Goal: Transaction & Acquisition: Purchase product/service

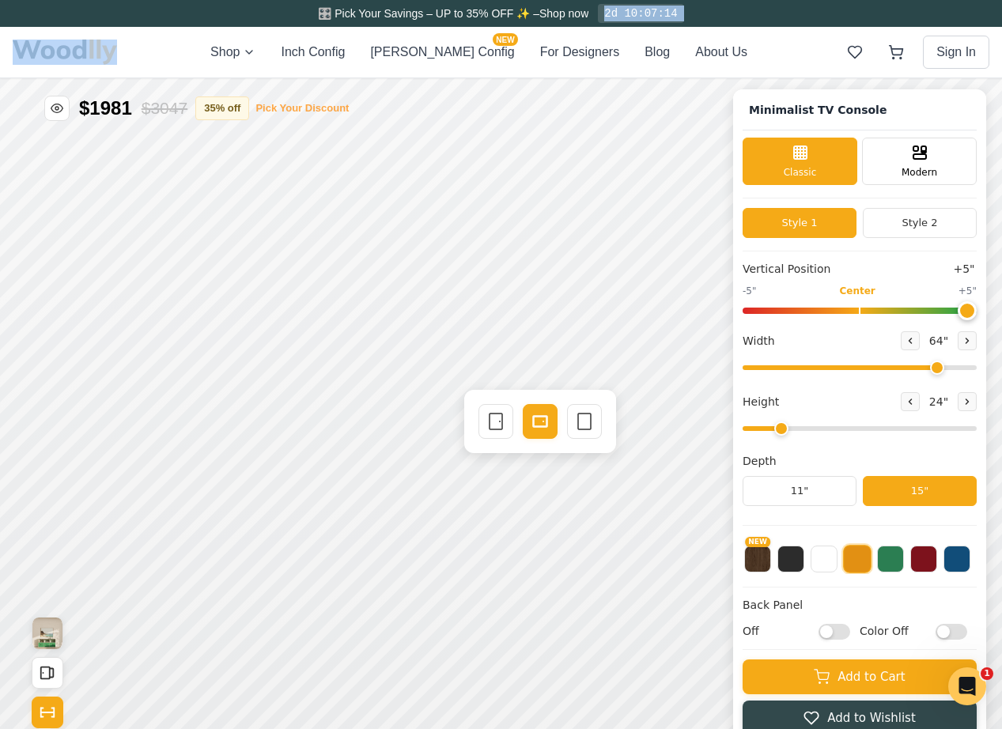
scroll to position [6, 0]
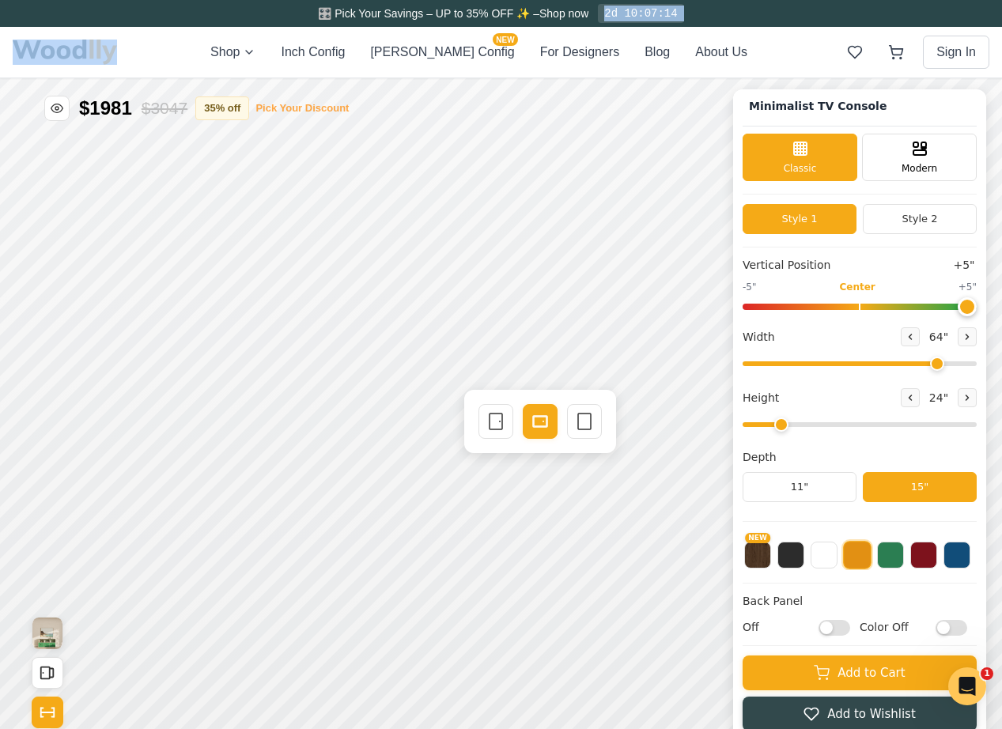
click at [304, 108] on button "Pick Your Discount" at bounding box center [301, 108] width 93 height 16
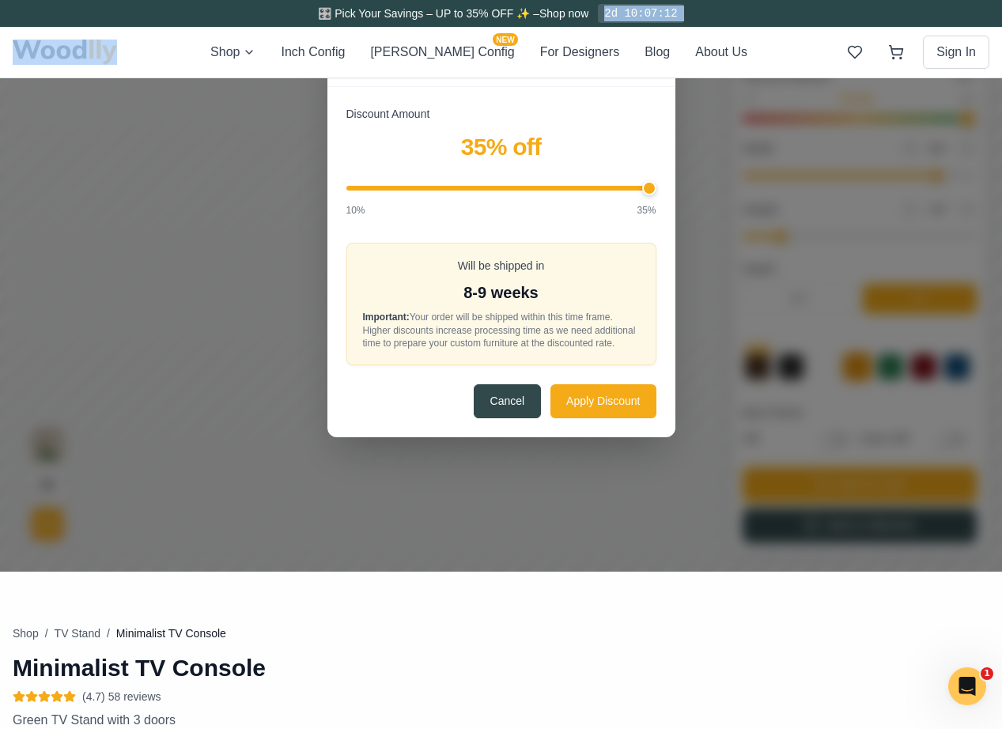
scroll to position [201, 0]
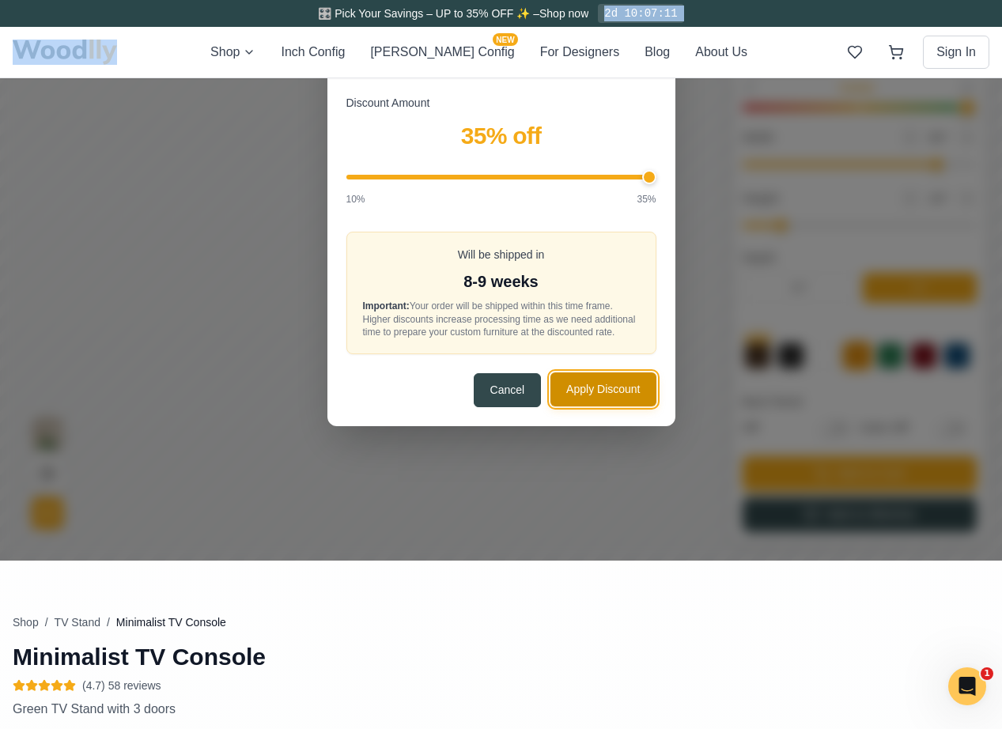
click at [583, 406] on button "Apply Discount" at bounding box center [602, 389] width 105 height 34
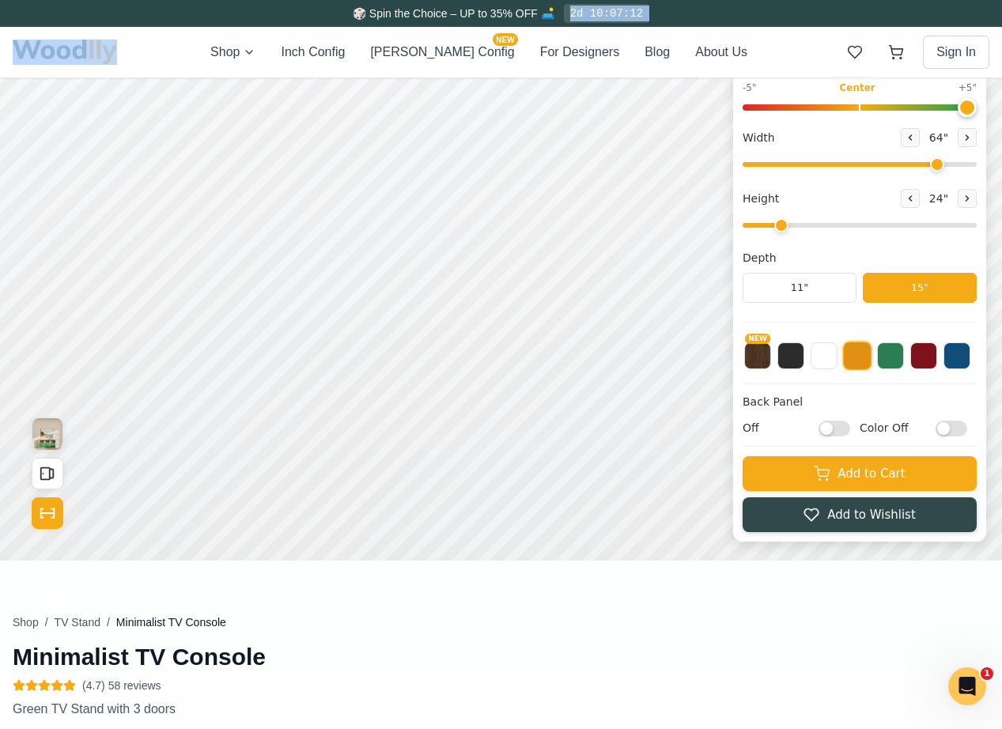
scroll to position [0, 0]
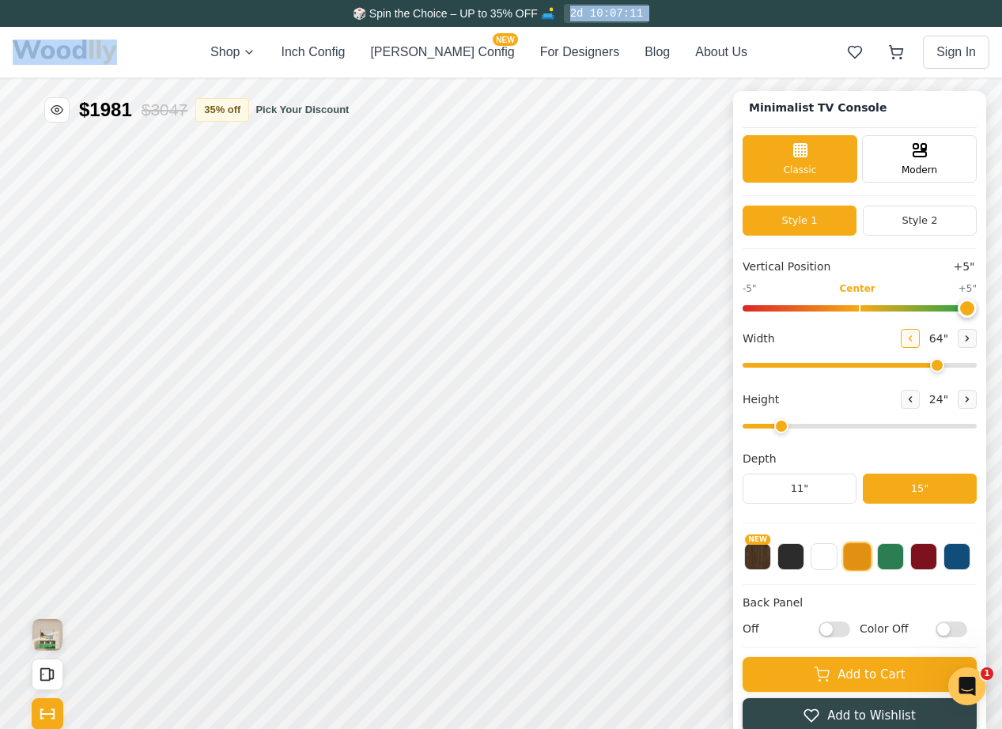
click at [912, 338] on button at bounding box center [909, 338] width 19 height 19
type input "63"
click at [859, 305] on input "range" at bounding box center [859, 308] width 234 height 6
type input "0"
click at [859, 308] on input "range" at bounding box center [859, 308] width 234 height 6
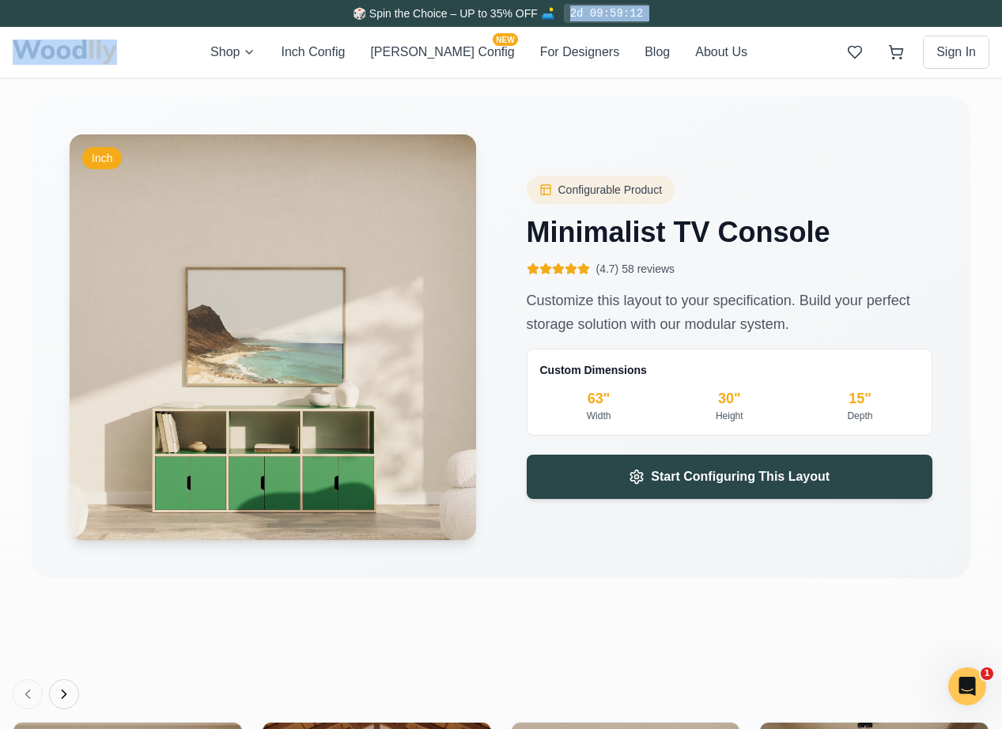
scroll to position [2279, 0]
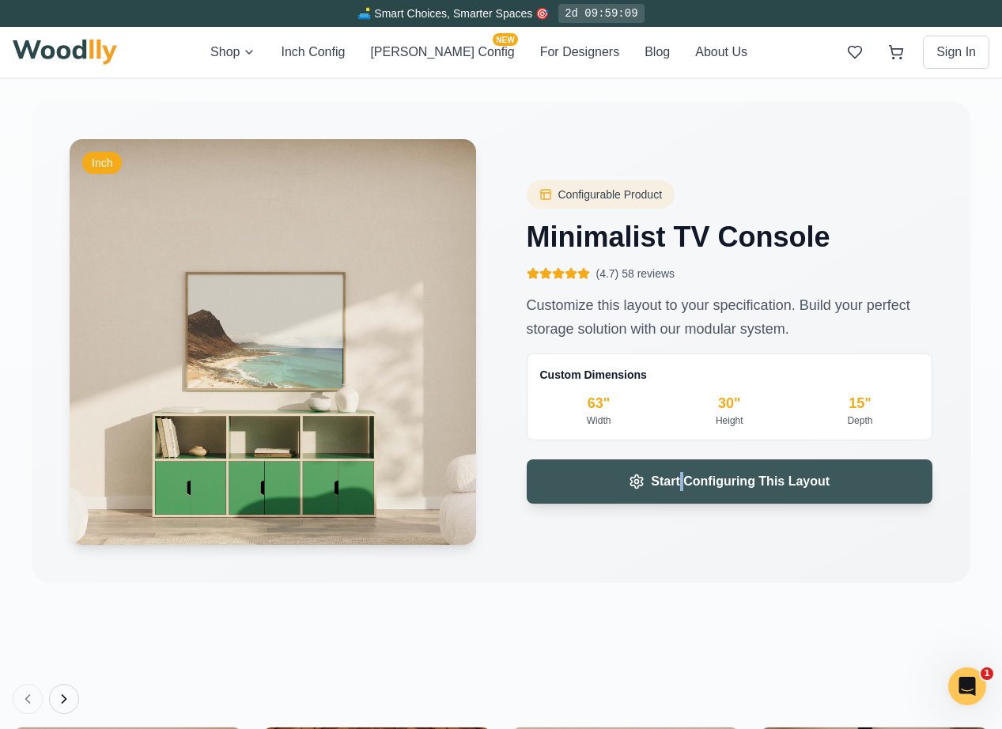
click at [622, 480] on button "Start Configuring This Layout" at bounding box center [730, 481] width 406 height 44
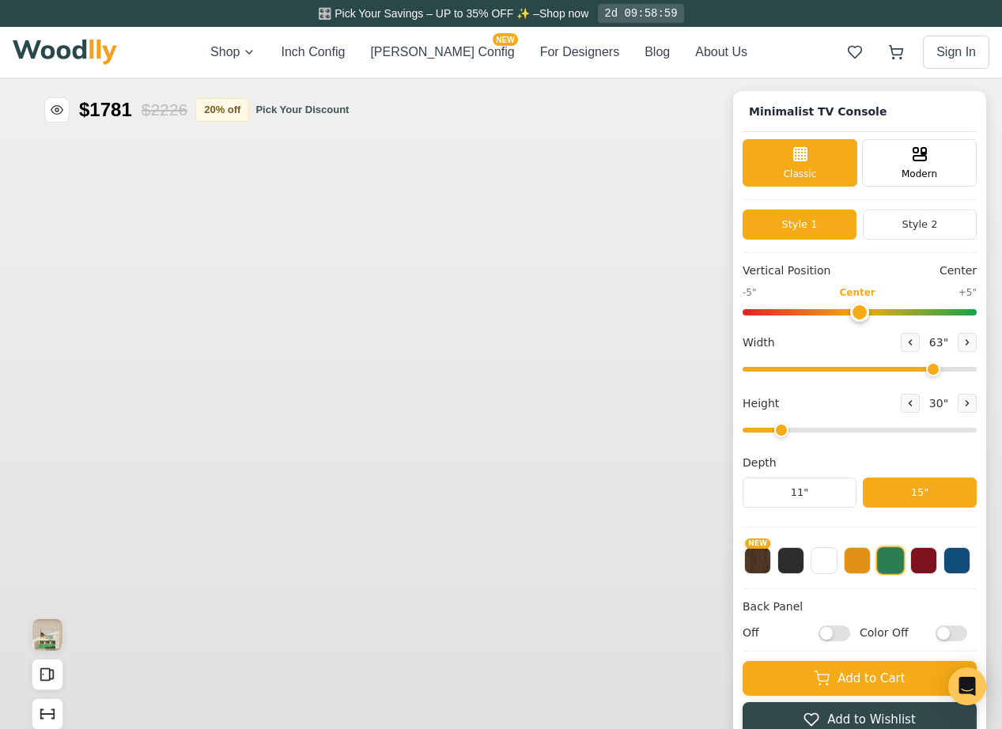
type input "63"
type input "2"
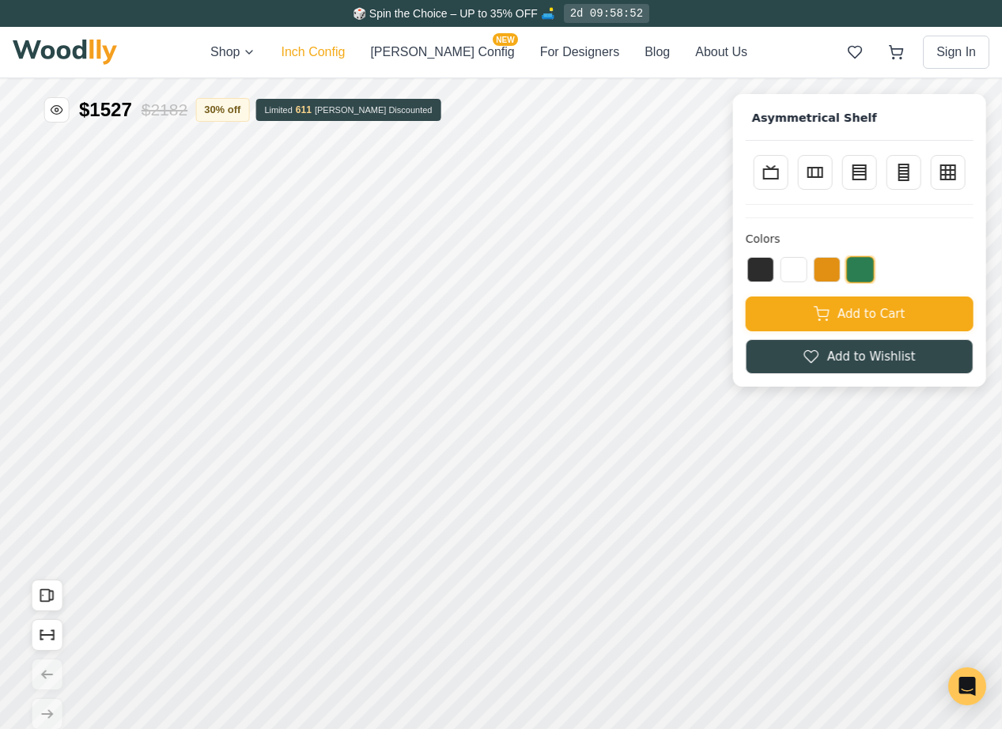
click at [345, 51] on button "Inch Config" at bounding box center [313, 52] width 64 height 19
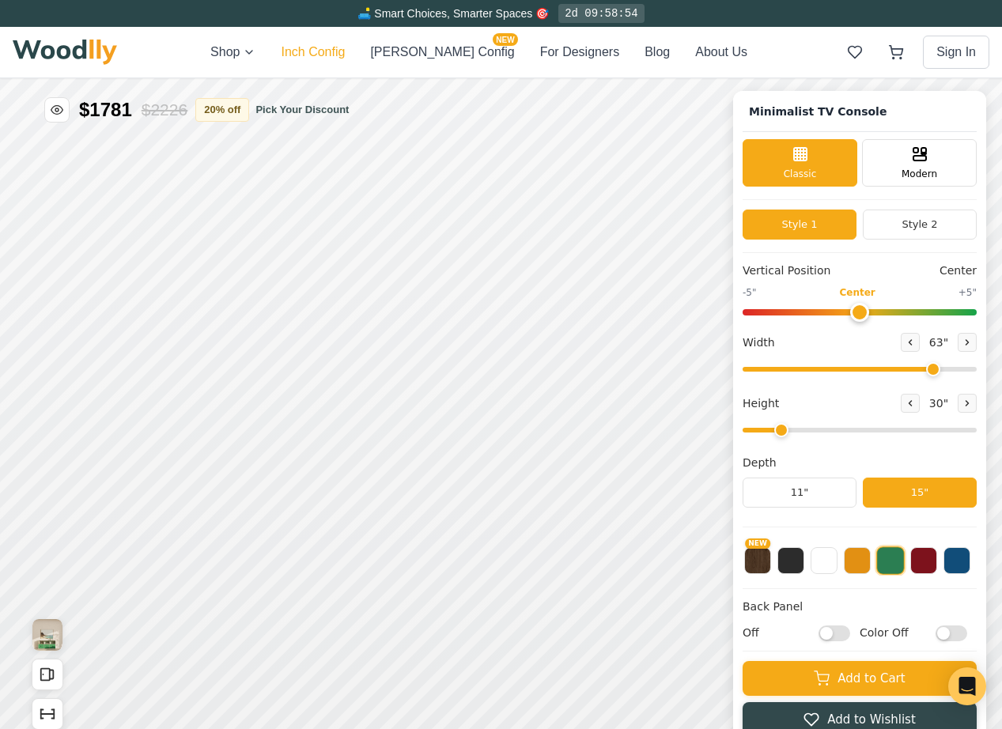
type input "63"
click at [850, 559] on button at bounding box center [857, 558] width 27 height 27
click at [905, 401] on icon at bounding box center [909, 402] width 9 height 9
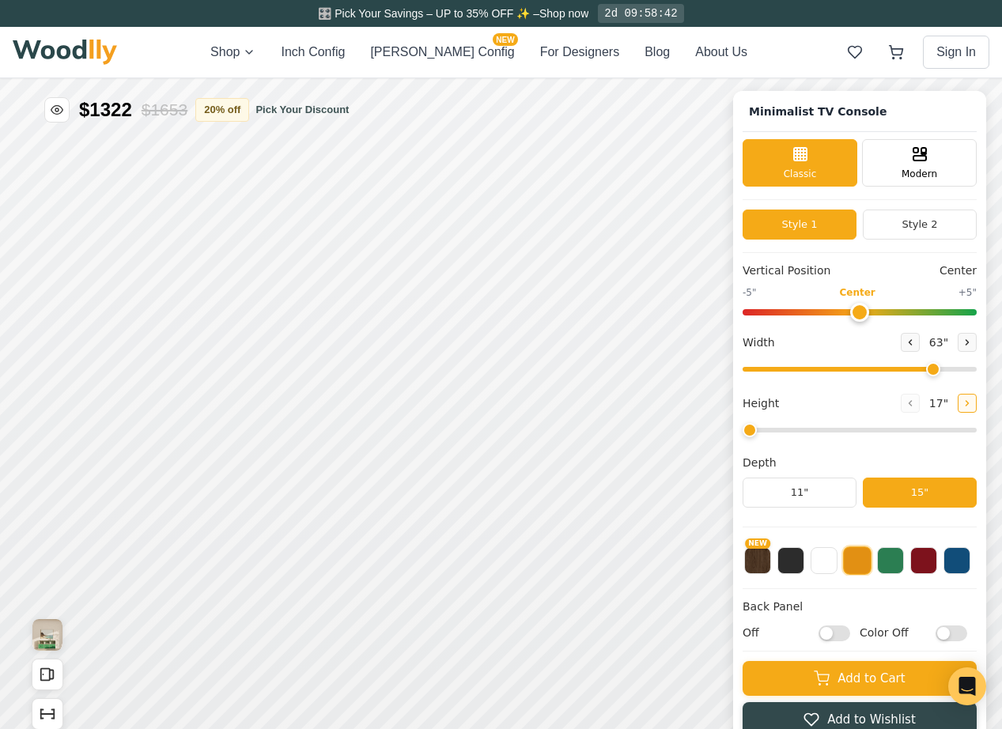
click at [957, 408] on button at bounding box center [966, 403] width 19 height 19
type input "2"
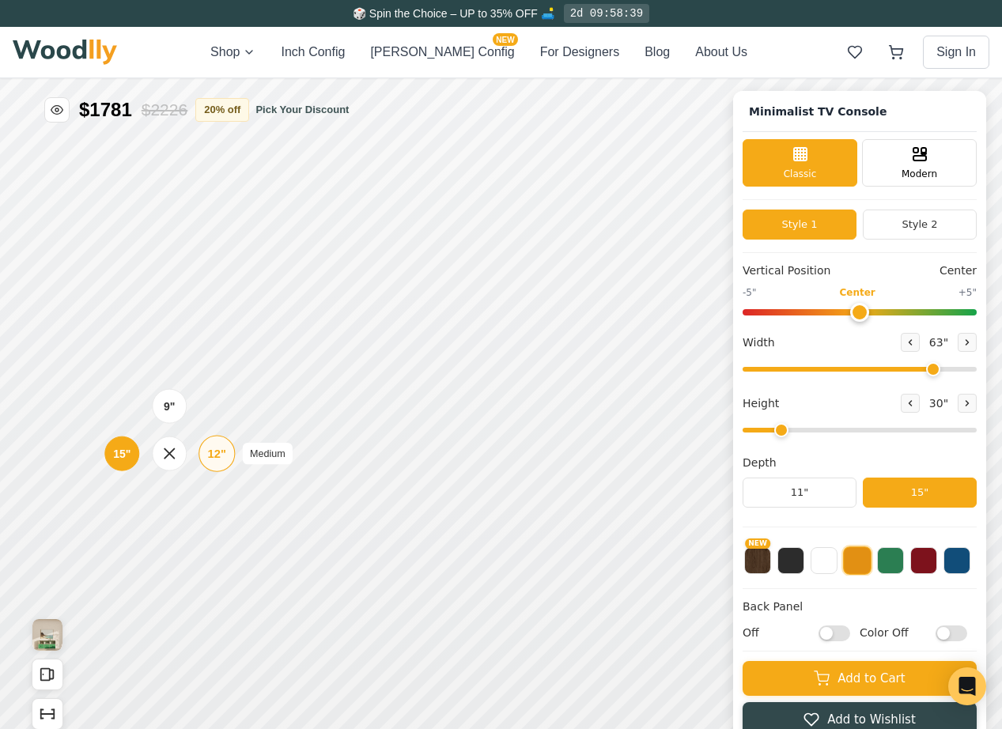
click at [217, 459] on div "12"" at bounding box center [217, 453] width 18 height 17
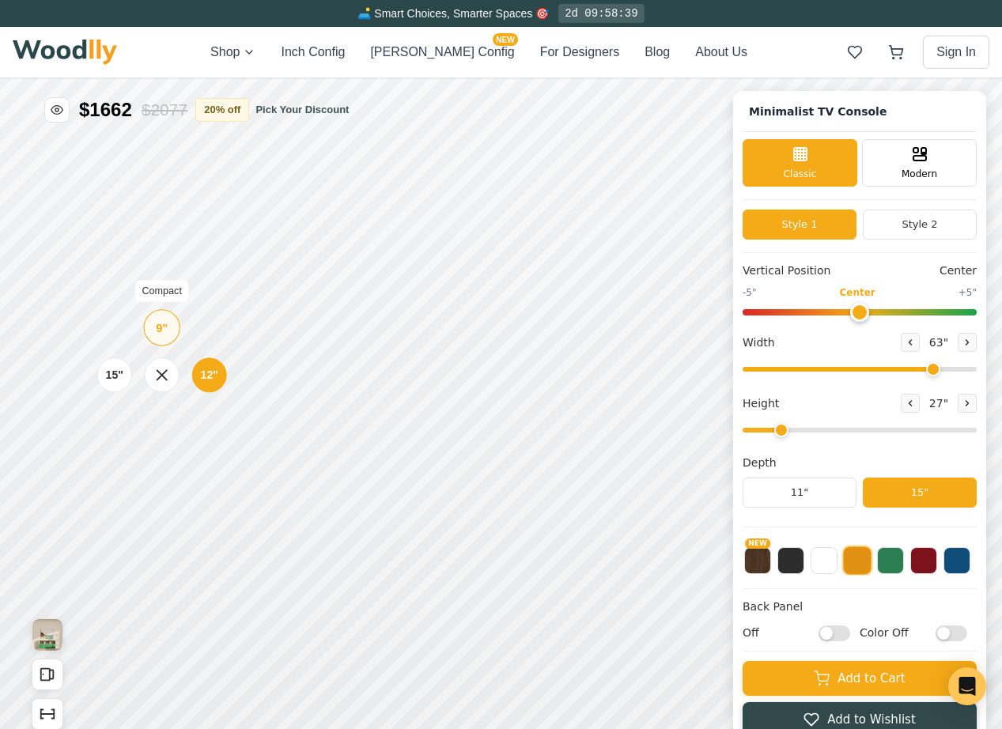
click at [163, 322] on div "9"" at bounding box center [162, 327] width 12 height 17
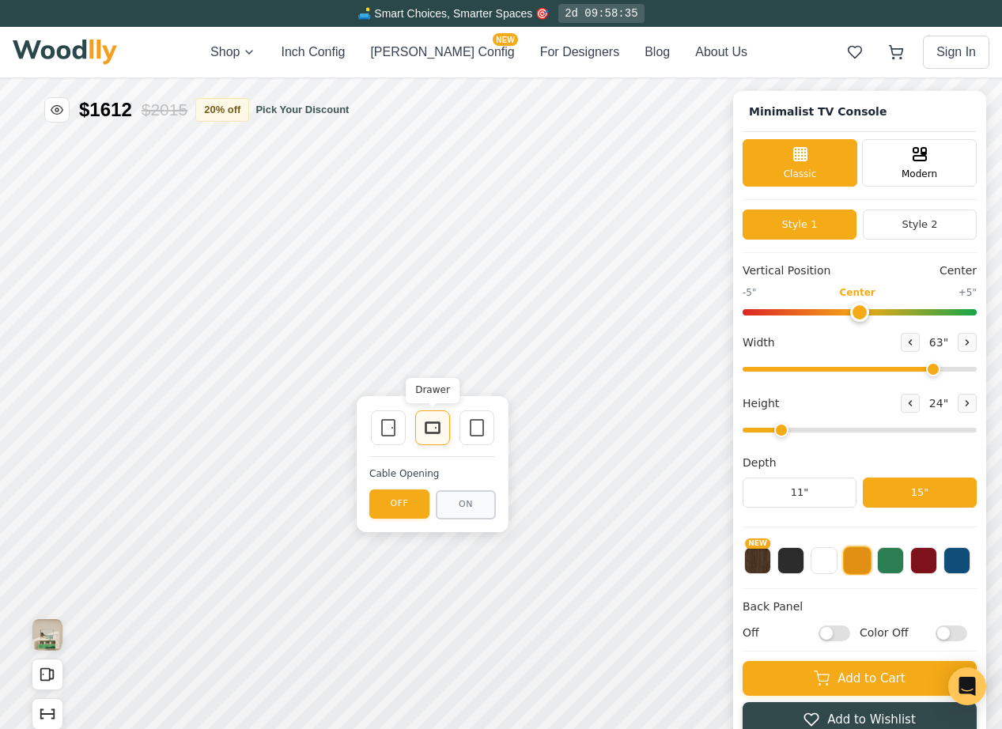
click at [437, 432] on rect at bounding box center [432, 427] width 13 height 9
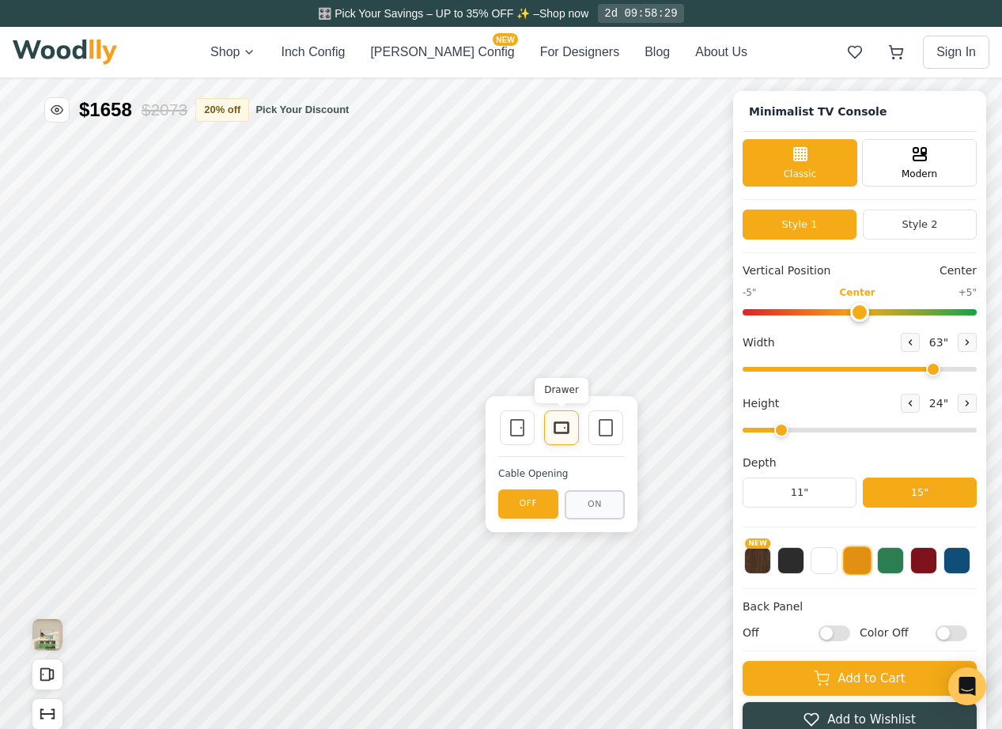
click at [557, 432] on rect at bounding box center [561, 427] width 13 height 9
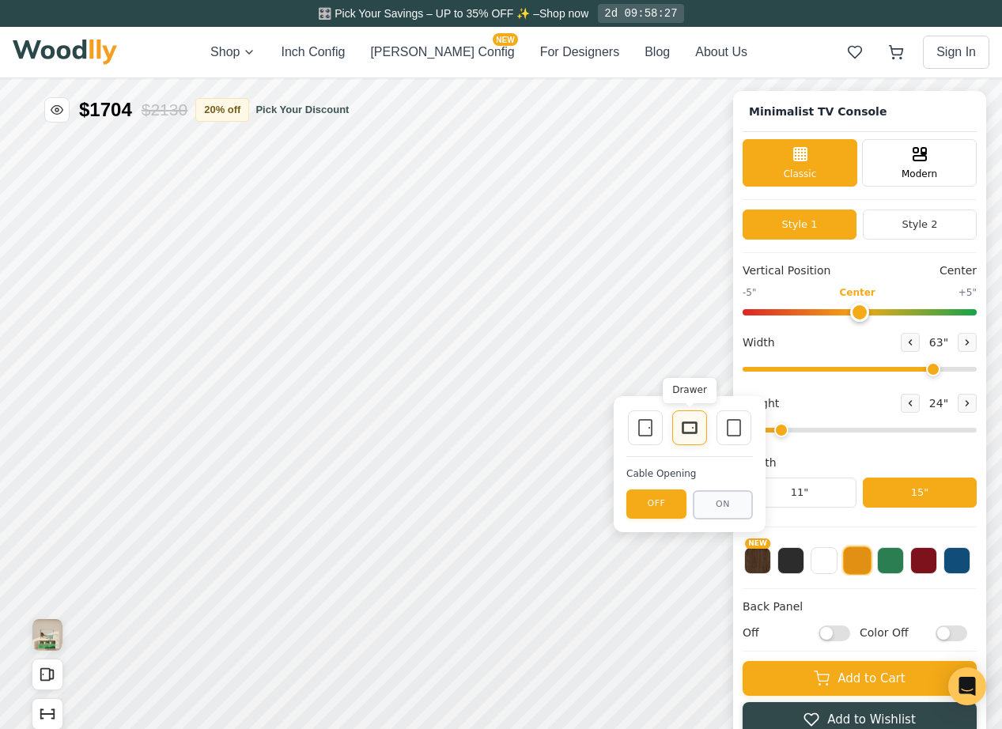
click at [689, 432] on rect at bounding box center [689, 427] width 14 height 11
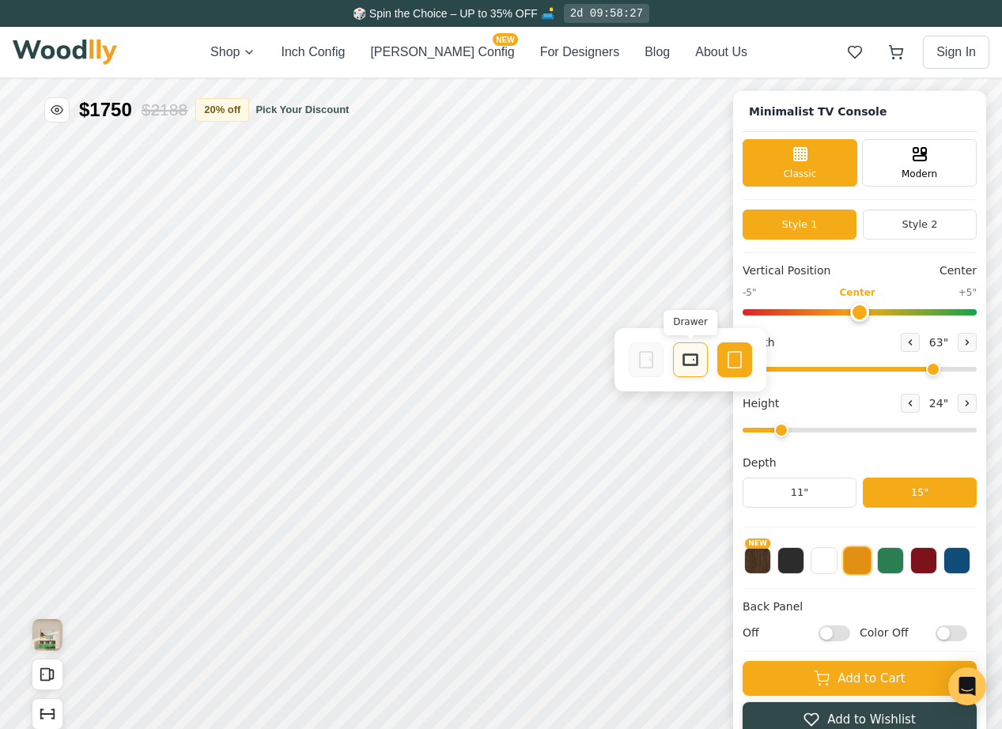
click at [694, 360] on icon at bounding box center [690, 359] width 19 height 19
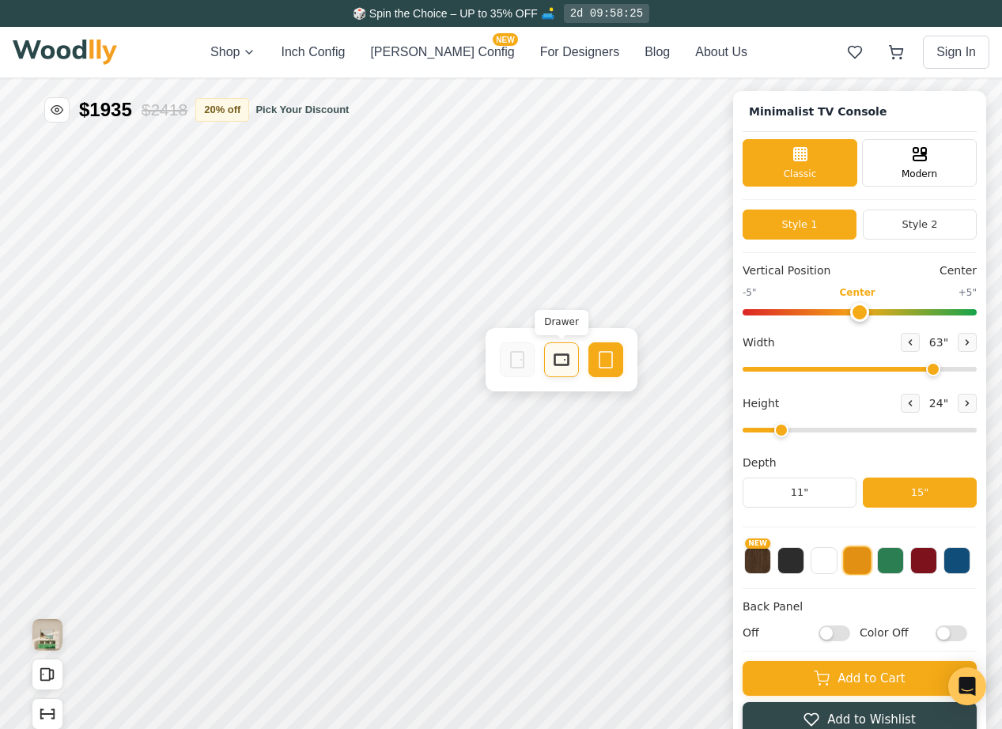
click at [564, 364] on rect at bounding box center [561, 359] width 13 height 9
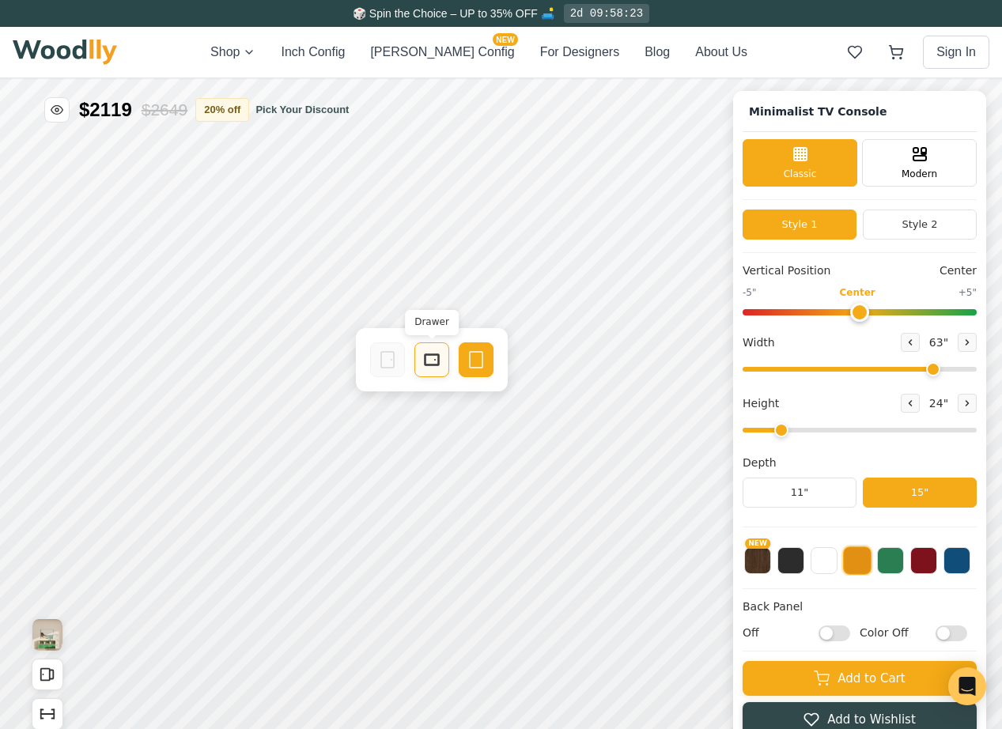
click at [442, 348] on div "Drawer" at bounding box center [431, 359] width 35 height 35
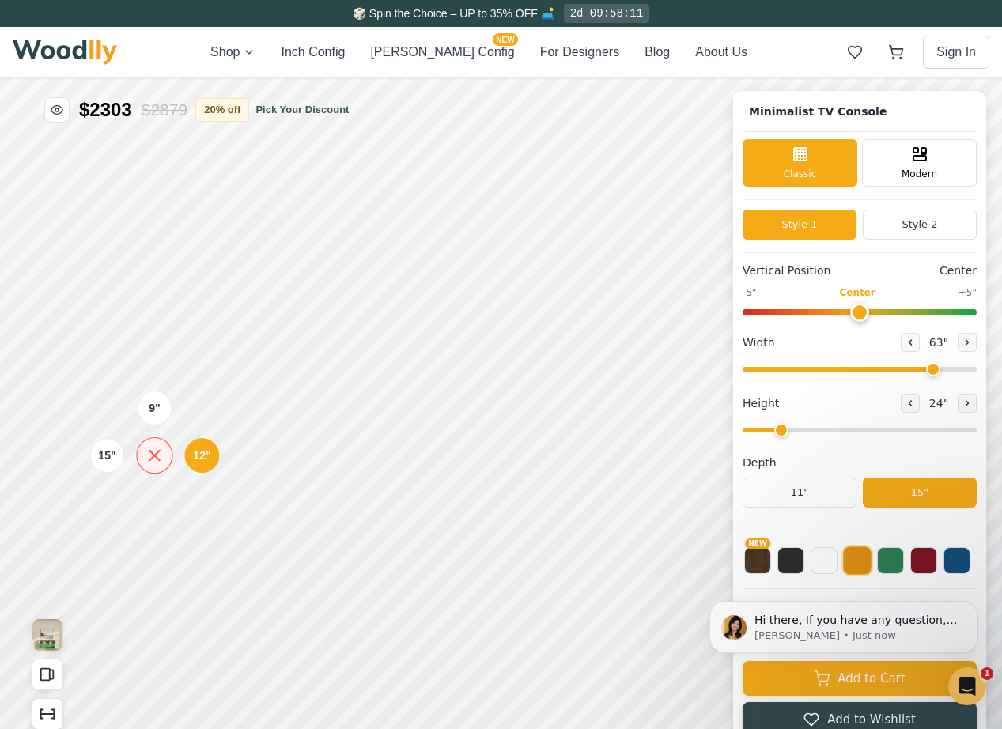
click at [157, 461] on icon at bounding box center [155, 455] width 20 height 20
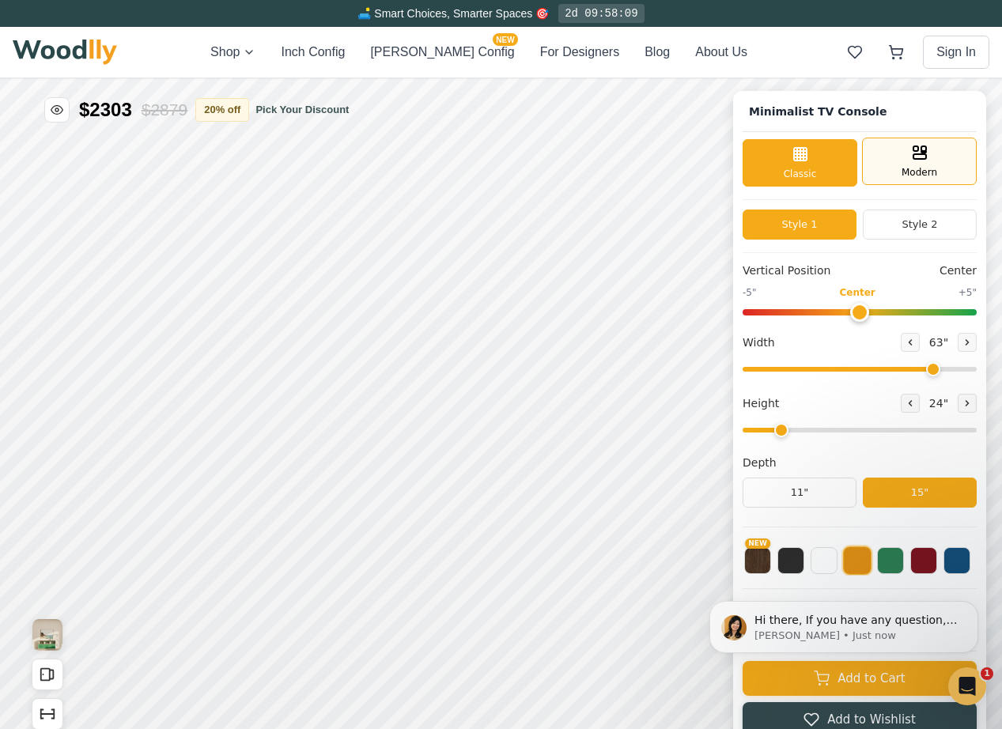
click at [940, 176] on div "Modern" at bounding box center [919, 161] width 115 height 47
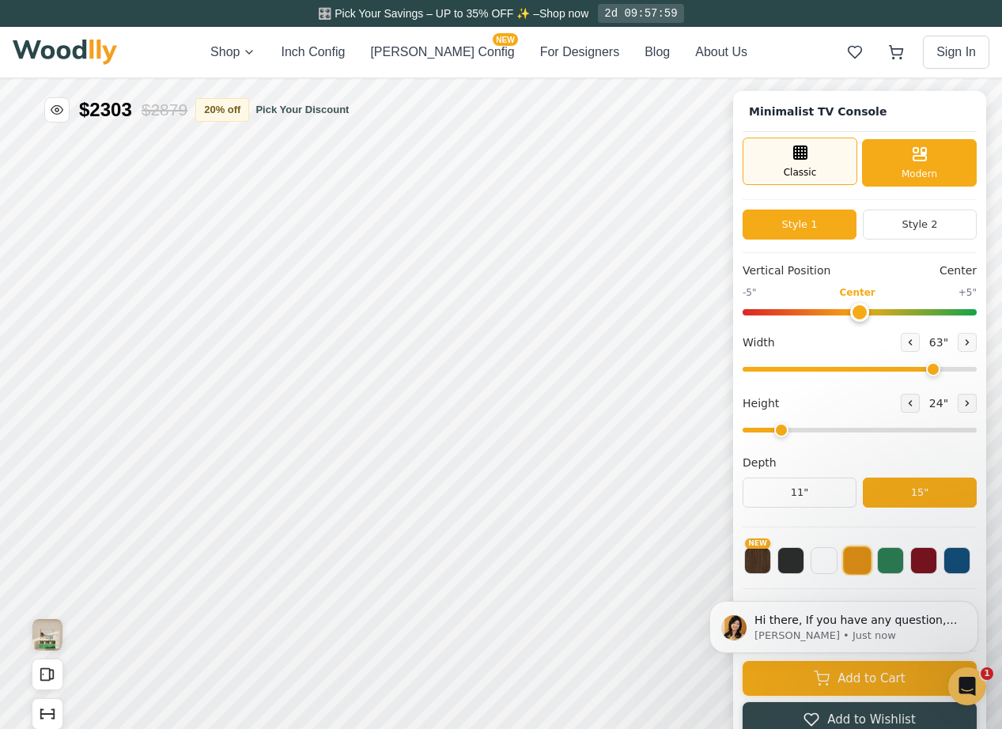
click at [829, 153] on div "Classic" at bounding box center [799, 161] width 115 height 47
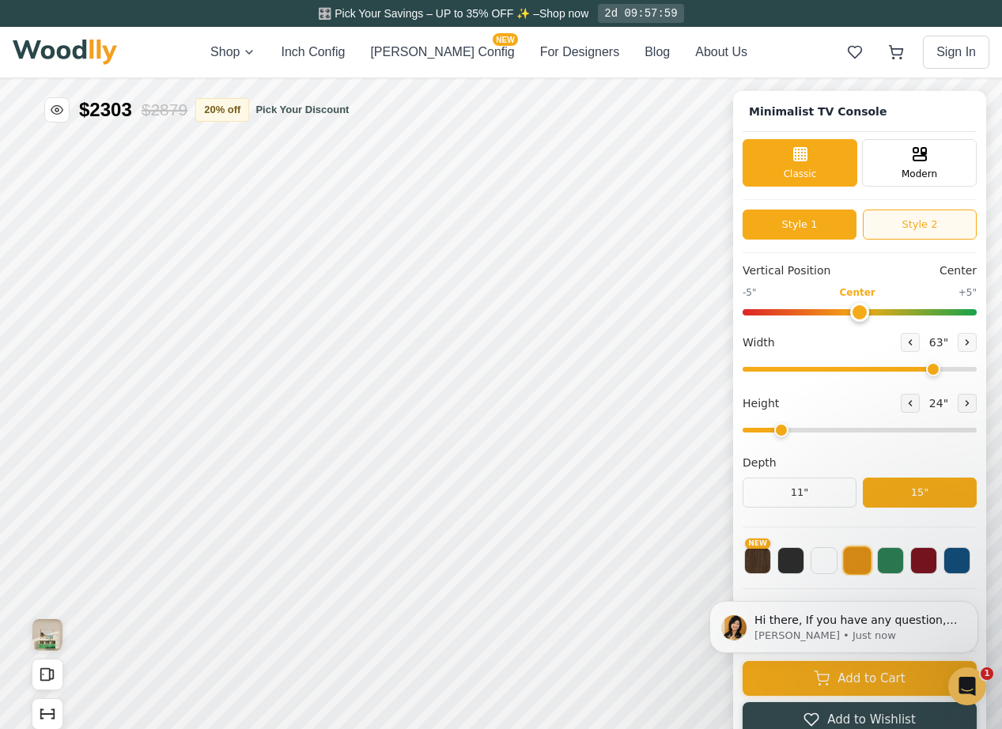
click at [905, 233] on button "Style 2" at bounding box center [919, 224] width 114 height 30
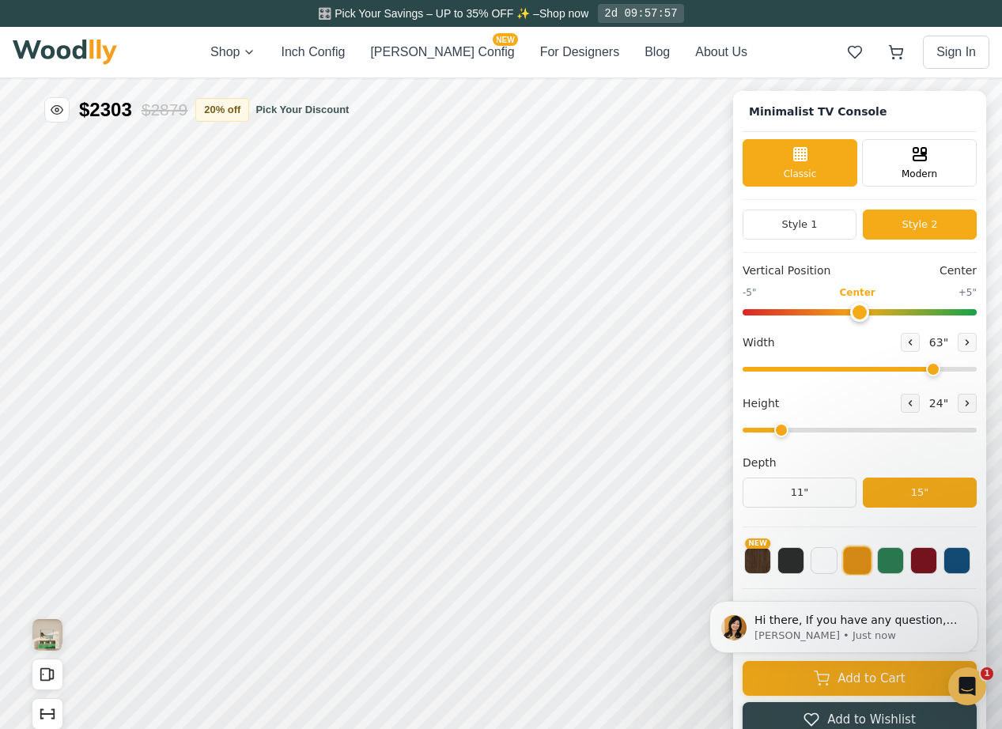
click at [814, 239] on div "Style 1 Style 2" at bounding box center [859, 230] width 234 height 43
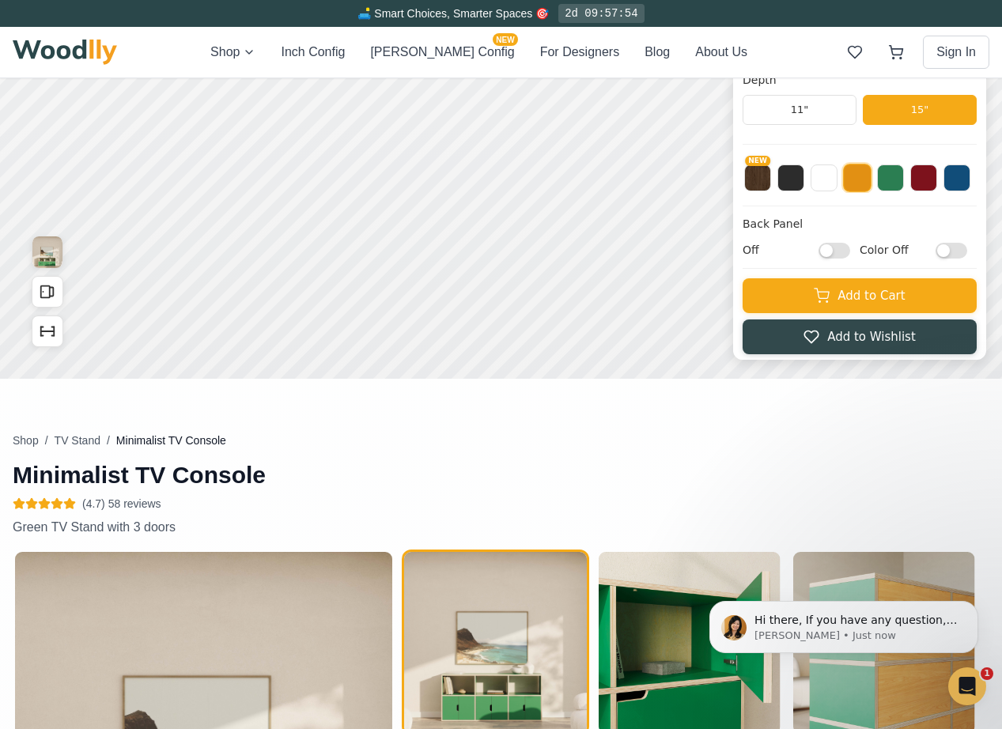
click at [950, 256] on input "Color Off" at bounding box center [951, 251] width 32 height 16
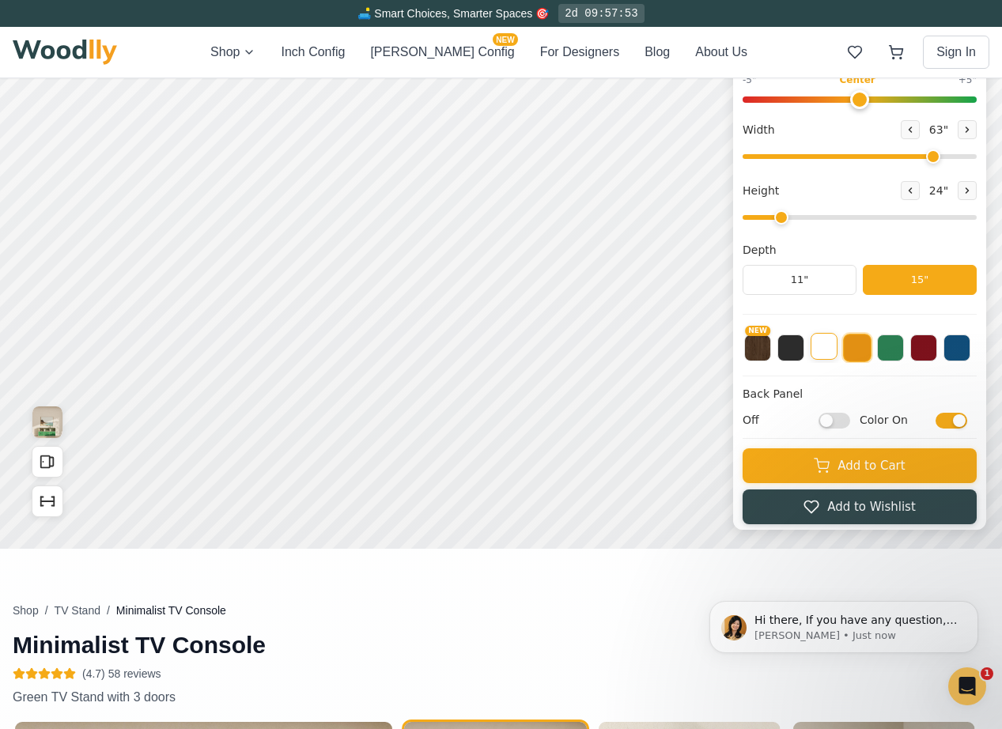
scroll to position [207, 0]
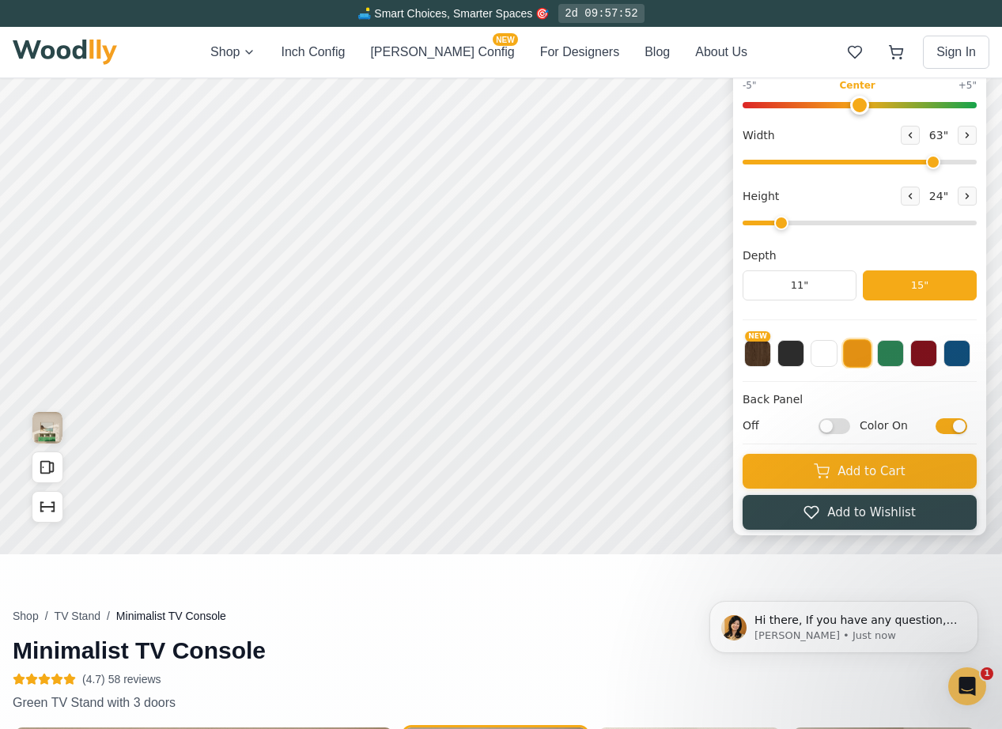
click at [964, 425] on input "Color On" at bounding box center [951, 426] width 32 height 16
checkbox input "false"
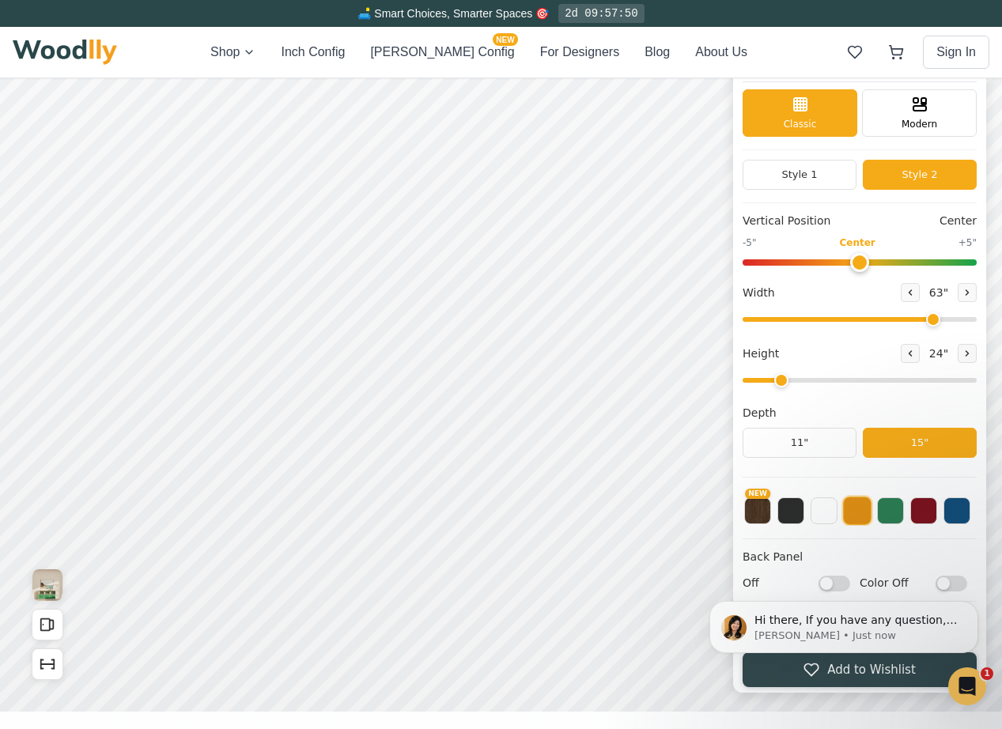
scroll to position [0, 0]
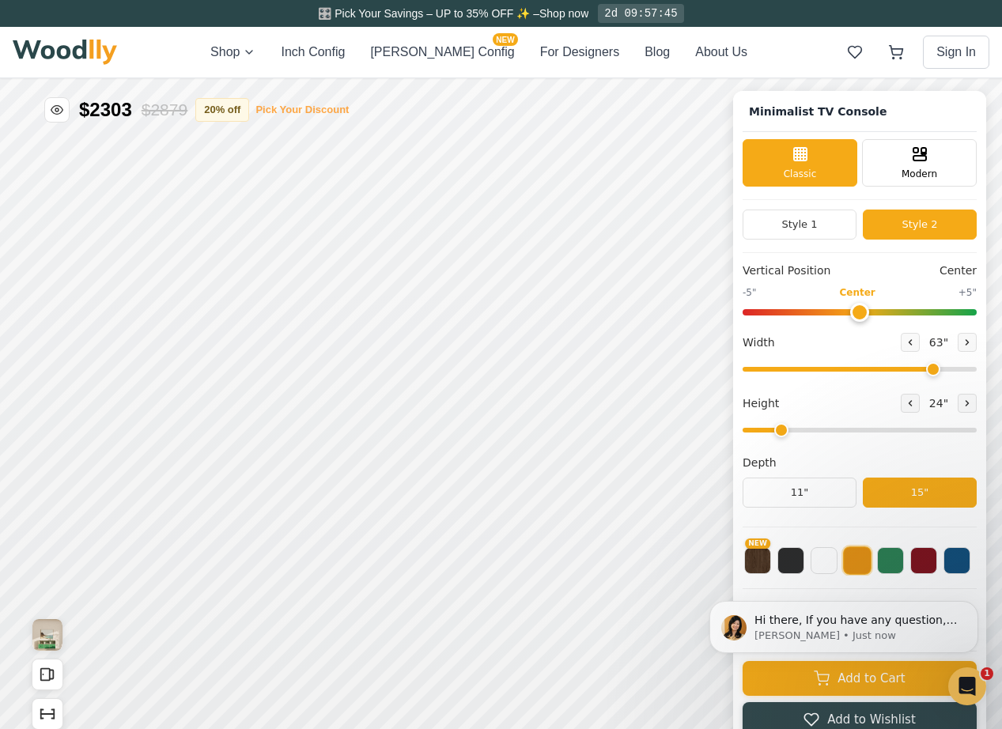
click at [301, 107] on button "Pick Your Discount" at bounding box center [301, 110] width 93 height 16
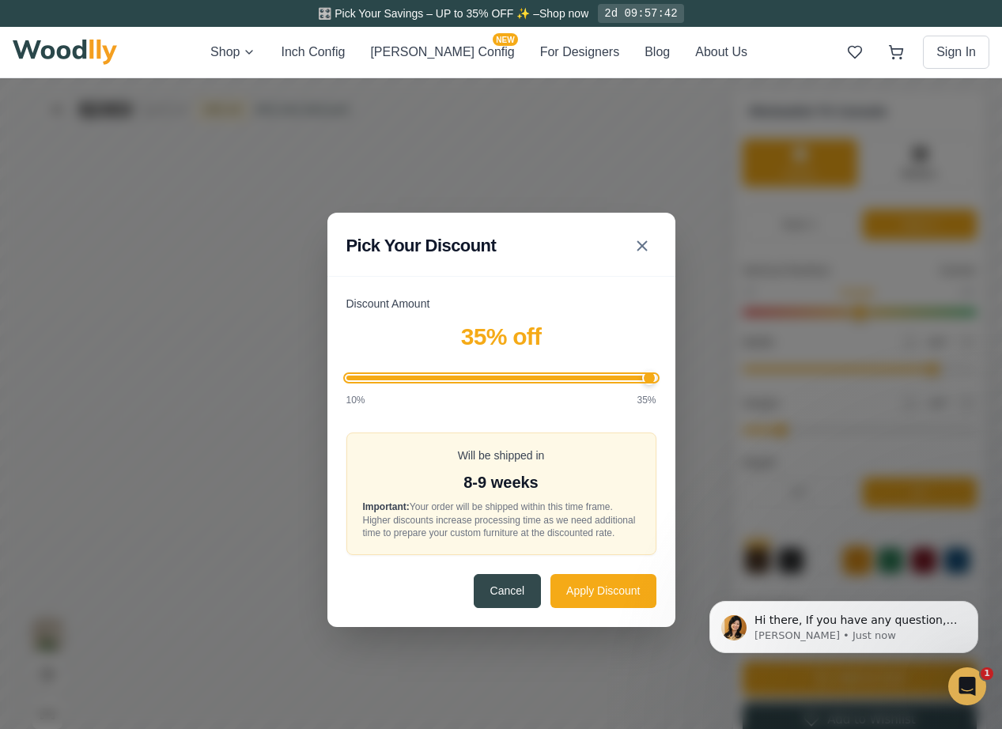
drag, startPoint x: 476, startPoint y: 369, endPoint x: 692, endPoint y: 387, distance: 216.6
type input "35"
click at [656, 380] on input "Discount Amount" at bounding box center [501, 378] width 310 height 5
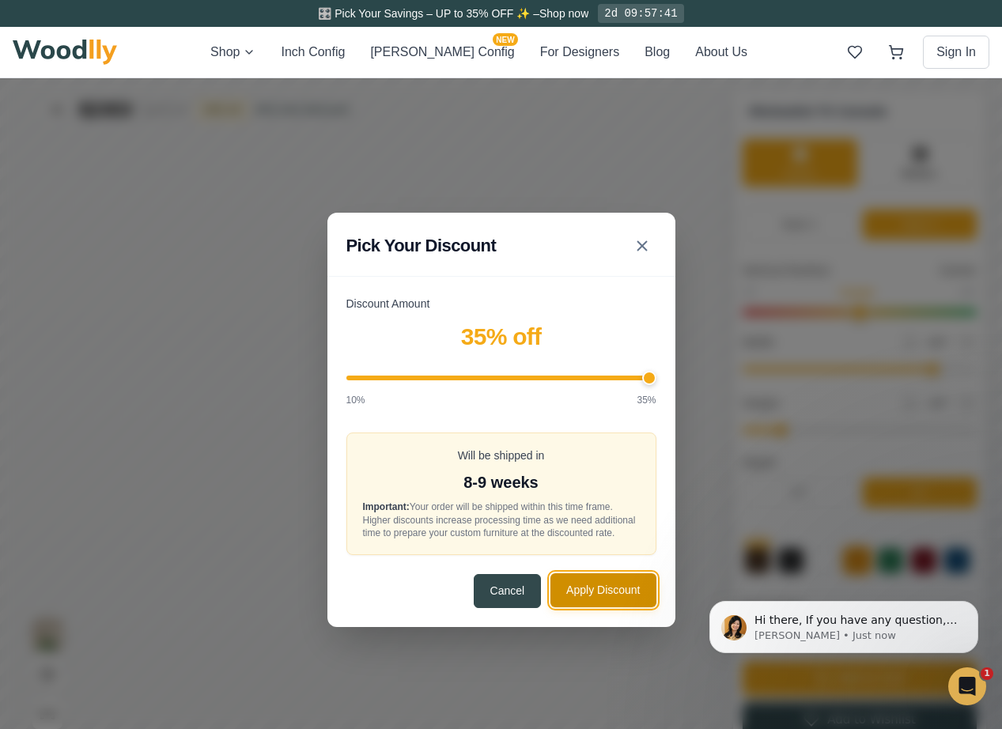
click at [602, 595] on button "Apply Discount" at bounding box center [602, 590] width 105 height 34
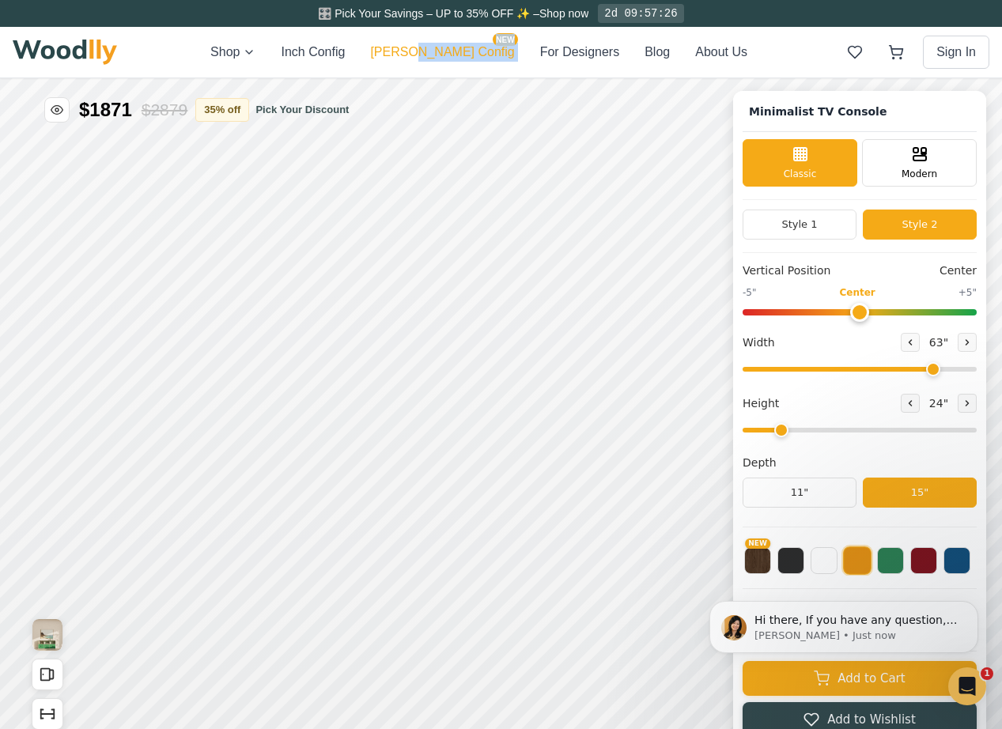
click at [456, 48] on button "Cella Config NEW" at bounding box center [442, 52] width 144 height 19
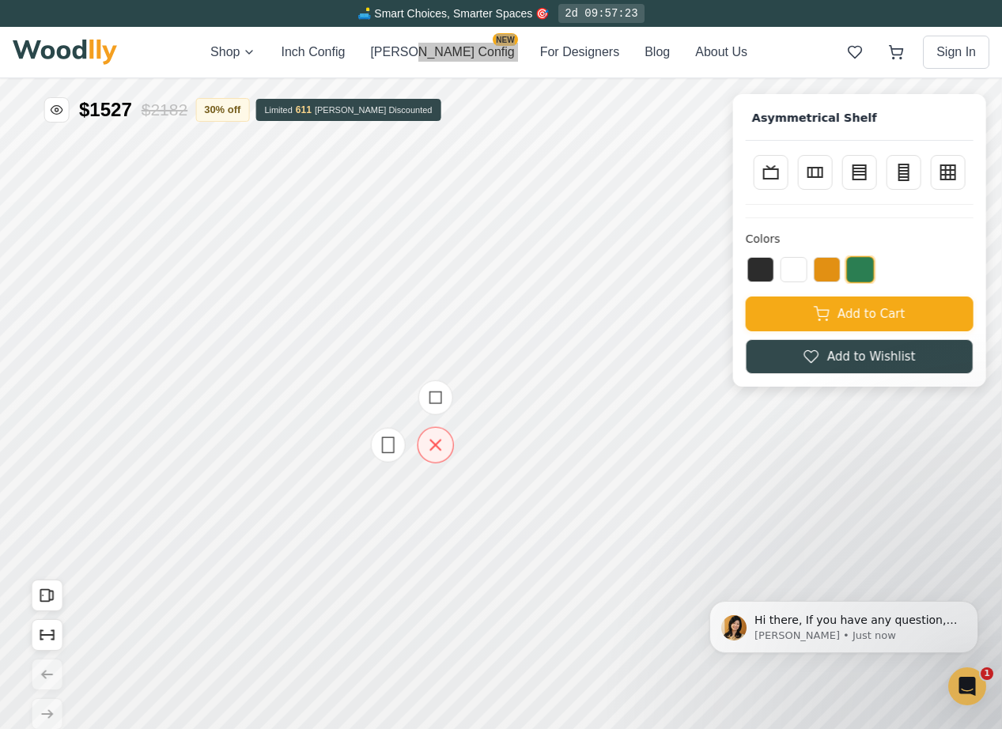
click at [438, 446] on icon at bounding box center [435, 445] width 20 height 20
click at [46, 635] on icon "Show Dimensions" at bounding box center [47, 635] width 13 height 0
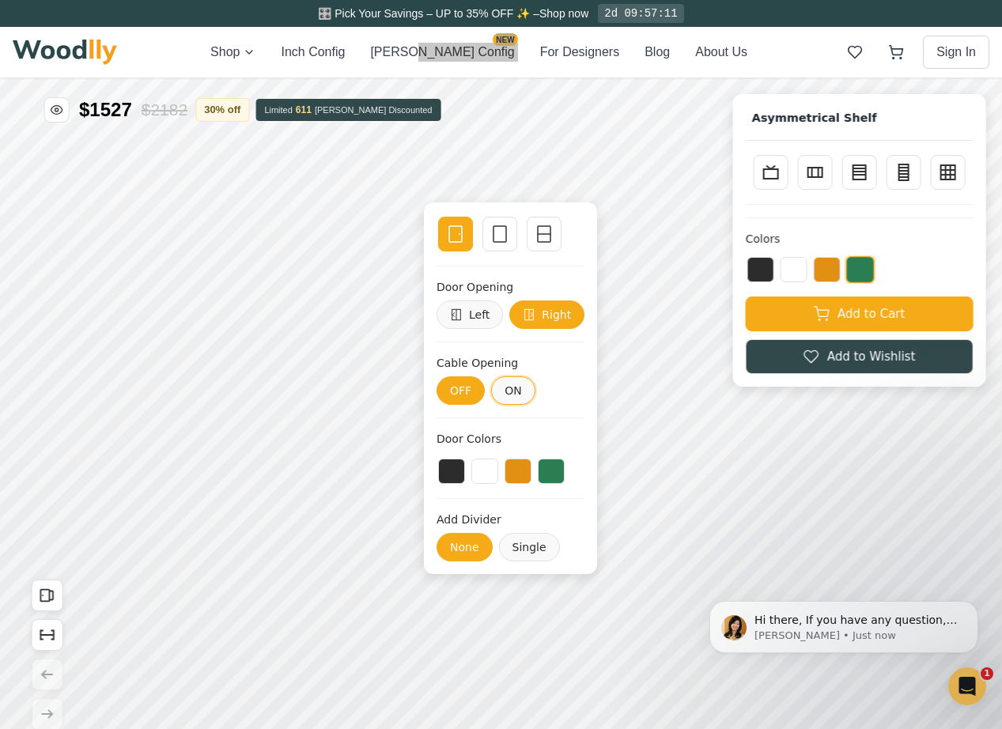
click at [511, 399] on button "ON" at bounding box center [514, 390] width 44 height 28
click at [474, 392] on button "OFF" at bounding box center [460, 390] width 48 height 28
click at [512, 384] on button "ON" at bounding box center [514, 390] width 44 height 28
click at [517, 469] on button at bounding box center [517, 469] width 27 height 25
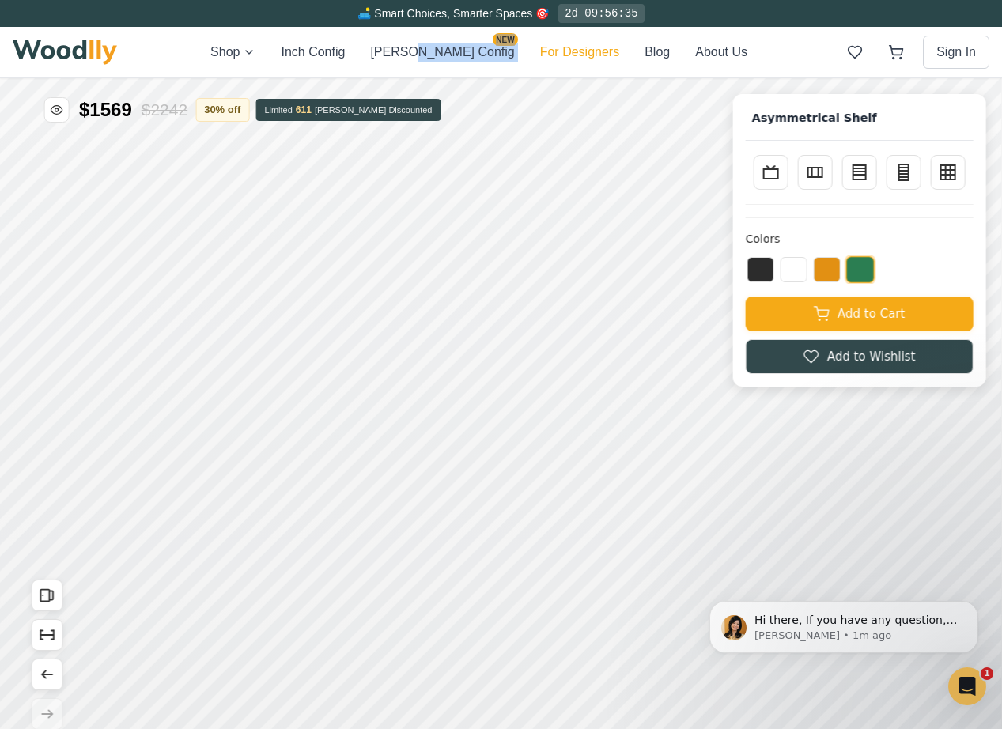
click at [540, 58] on button "For Designers" at bounding box center [579, 52] width 79 height 19
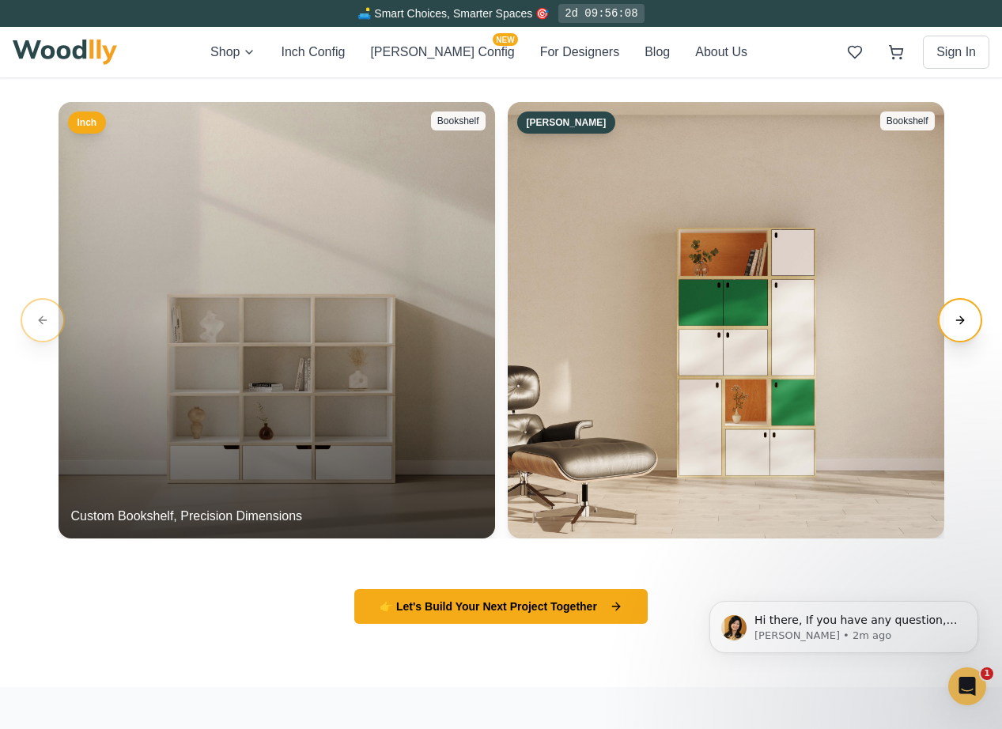
scroll to position [2667, 0]
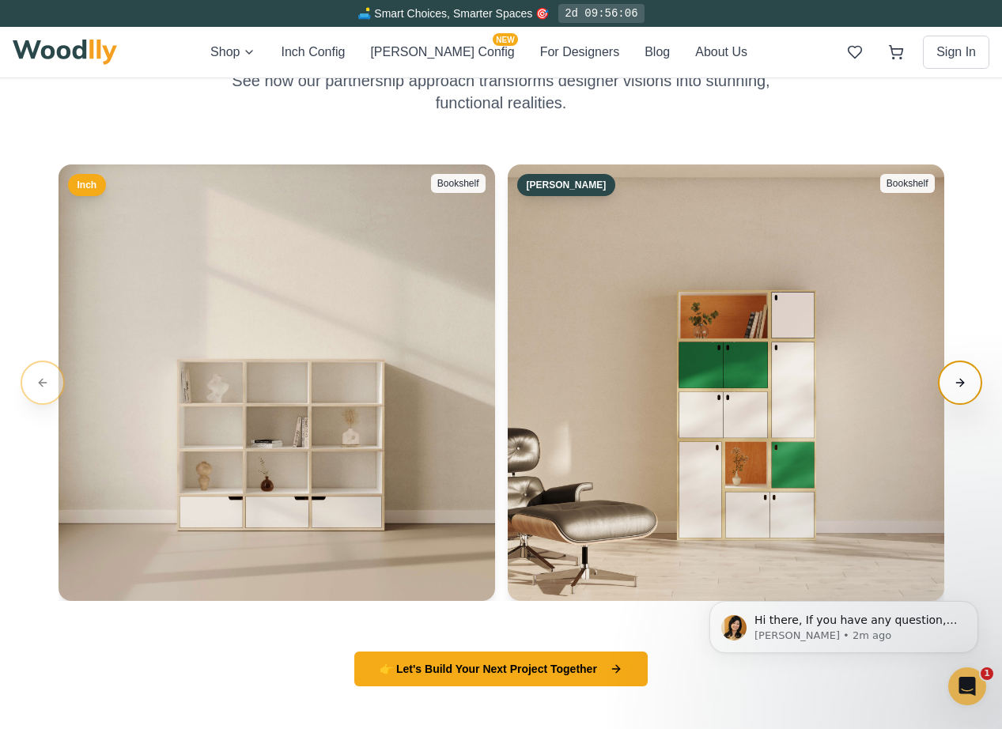
click at [961, 391] on button "Next slide" at bounding box center [960, 382] width 44 height 44
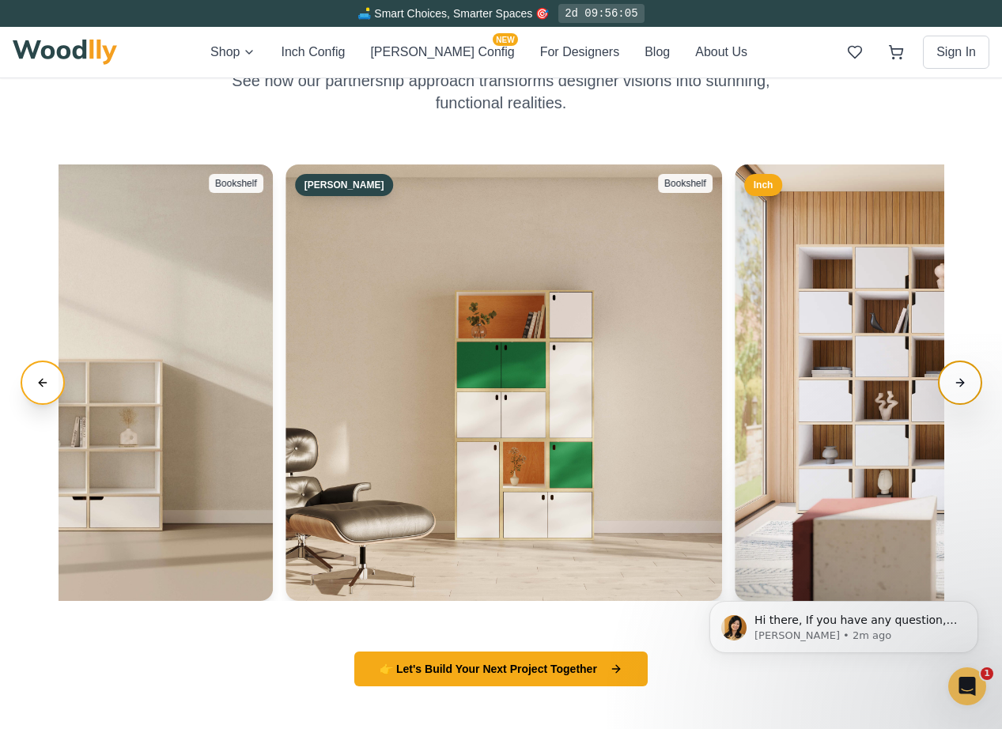
click at [961, 391] on button "Next slide" at bounding box center [960, 382] width 44 height 44
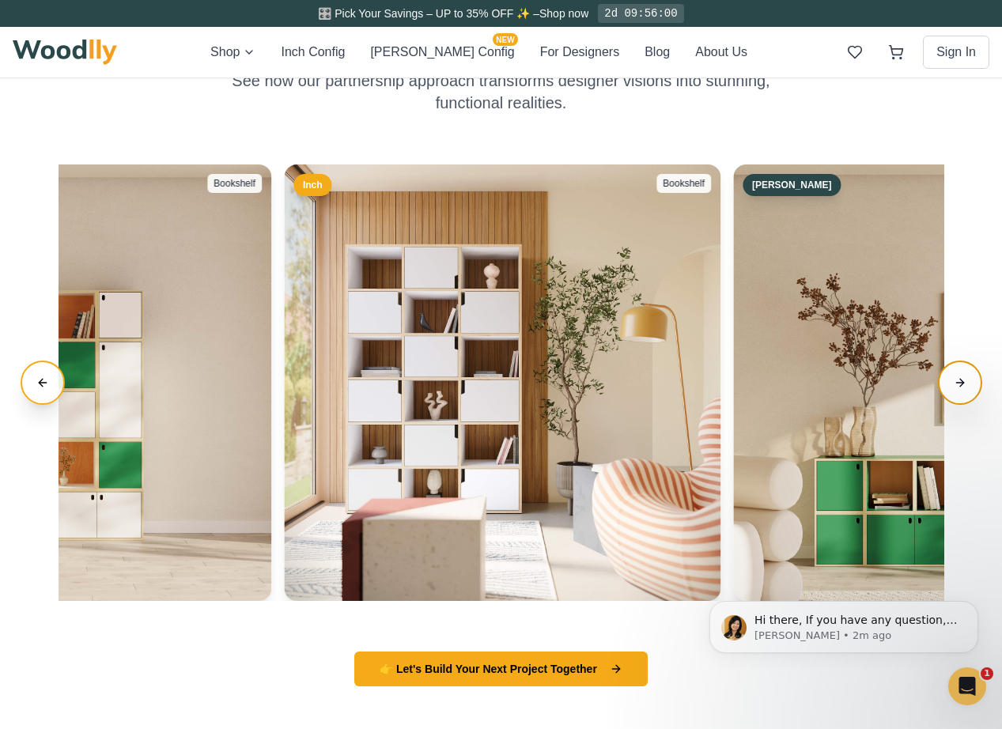
click at [961, 391] on button "Next slide" at bounding box center [960, 382] width 44 height 44
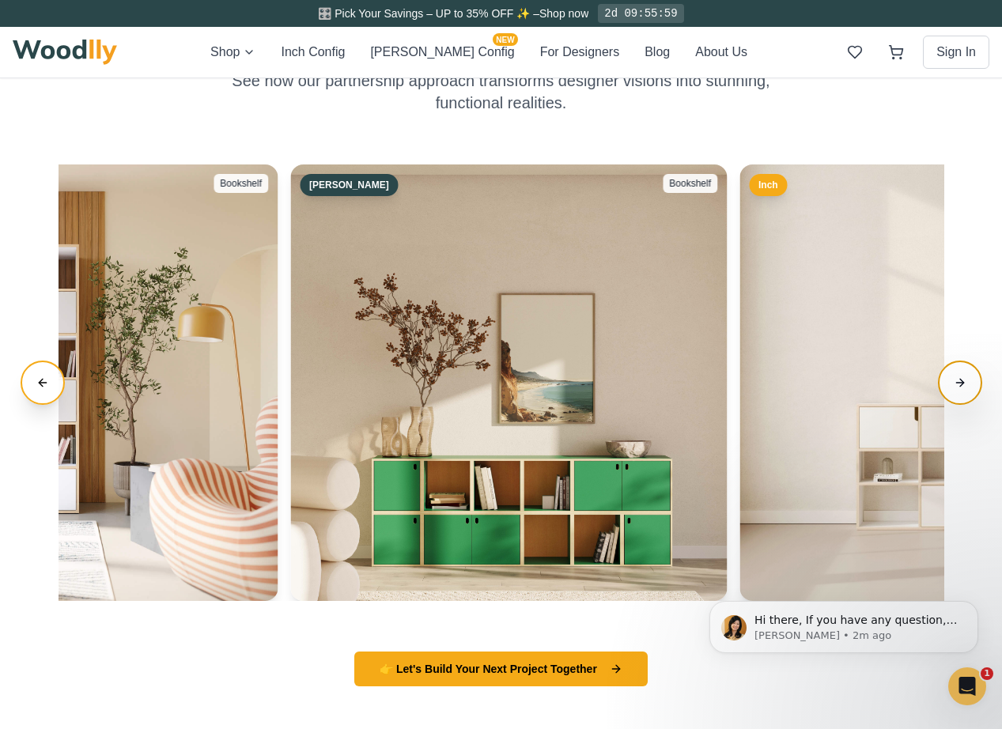
click at [962, 391] on button "Next slide" at bounding box center [960, 382] width 44 height 44
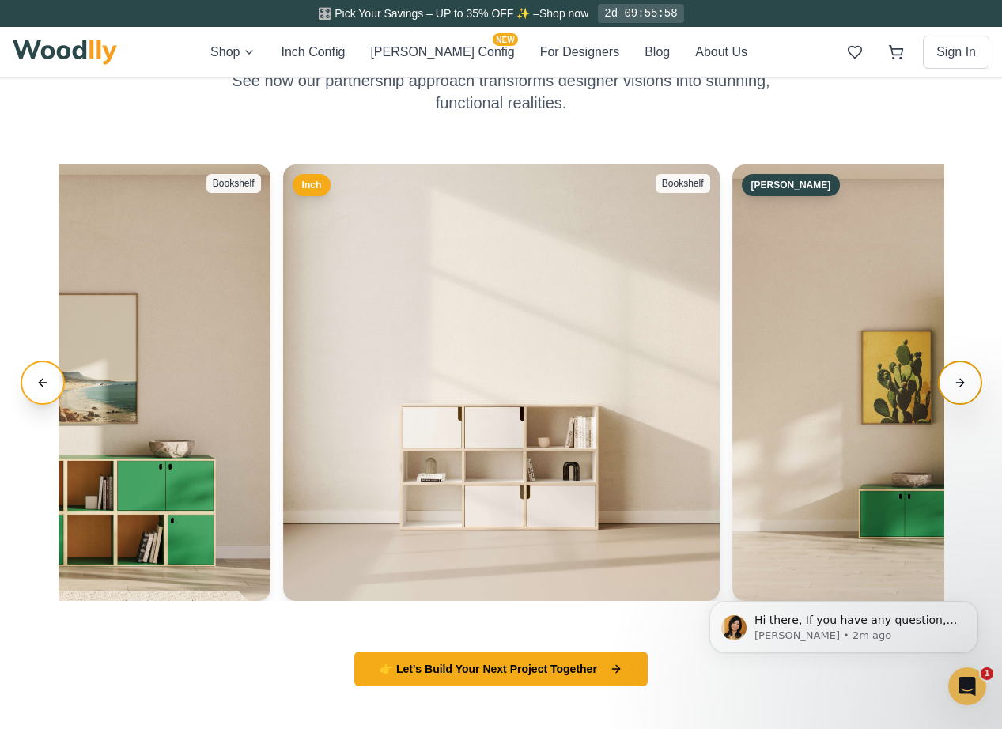
click at [962, 391] on button "Next slide" at bounding box center [960, 382] width 44 height 44
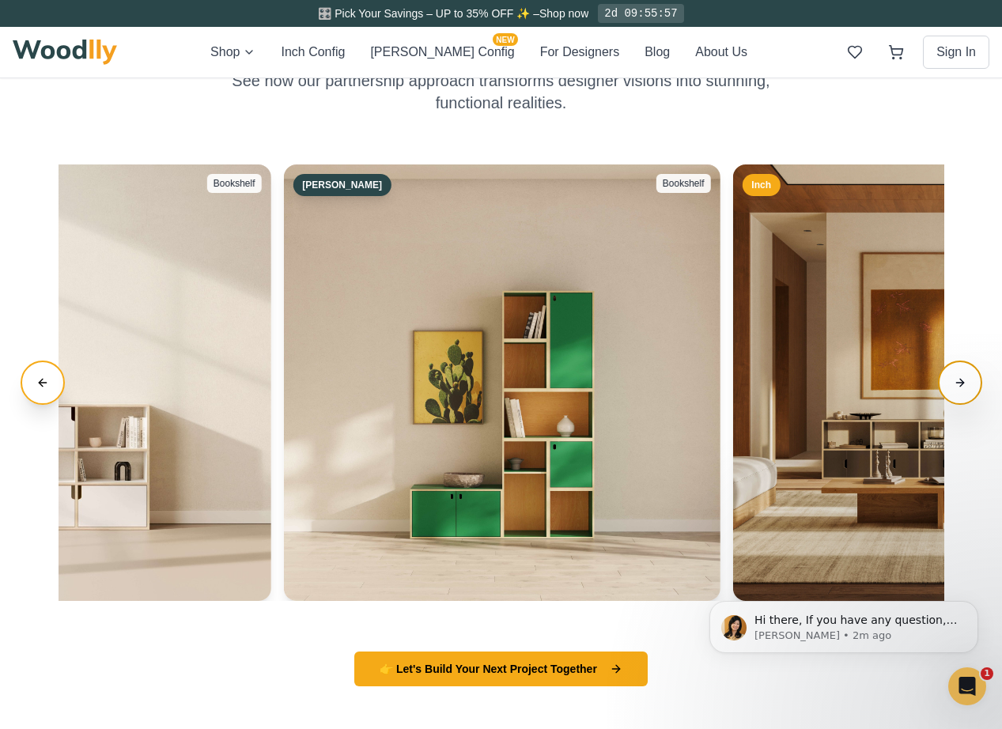
click at [962, 391] on button "Next slide" at bounding box center [960, 382] width 44 height 44
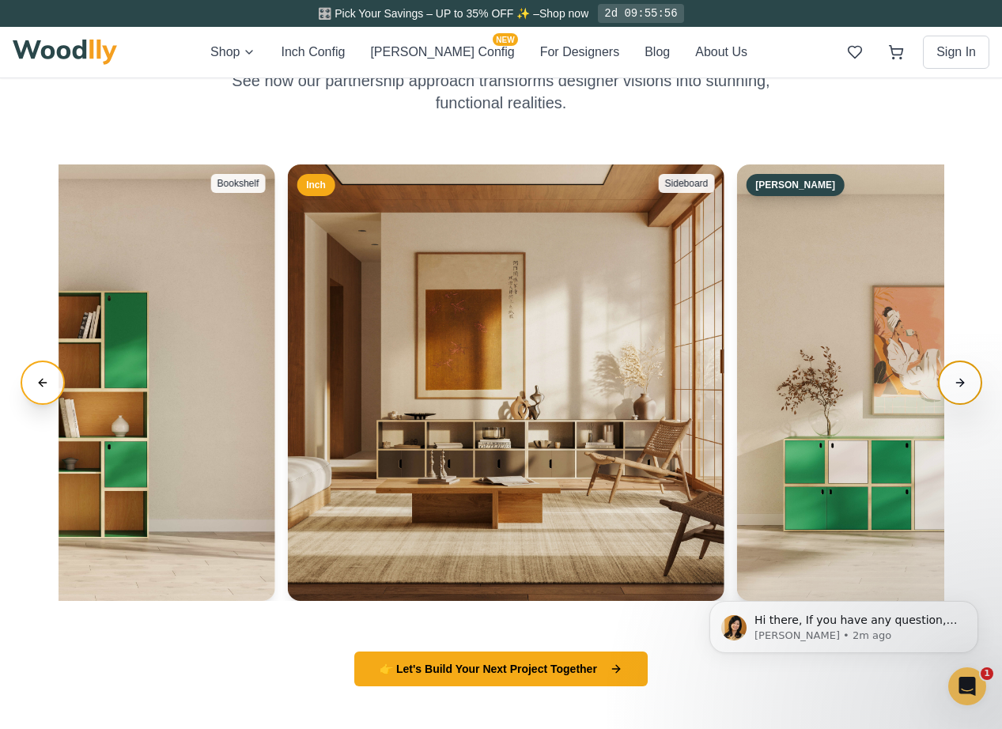
click at [962, 391] on button "Next slide" at bounding box center [960, 382] width 44 height 44
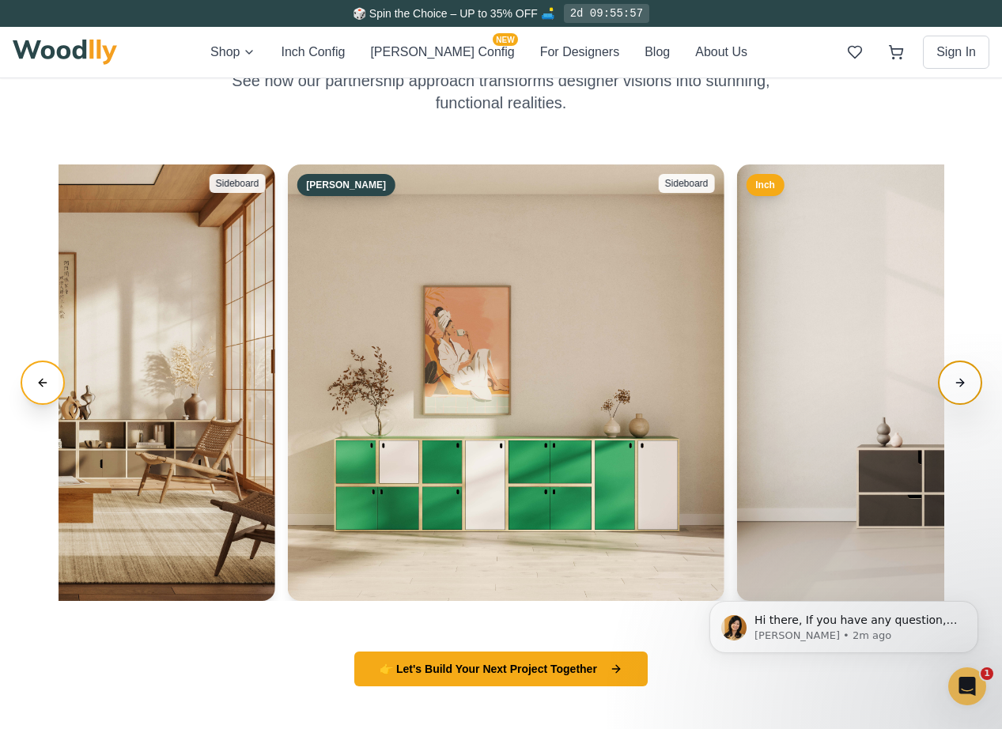
click at [962, 391] on button "Next slide" at bounding box center [960, 382] width 44 height 44
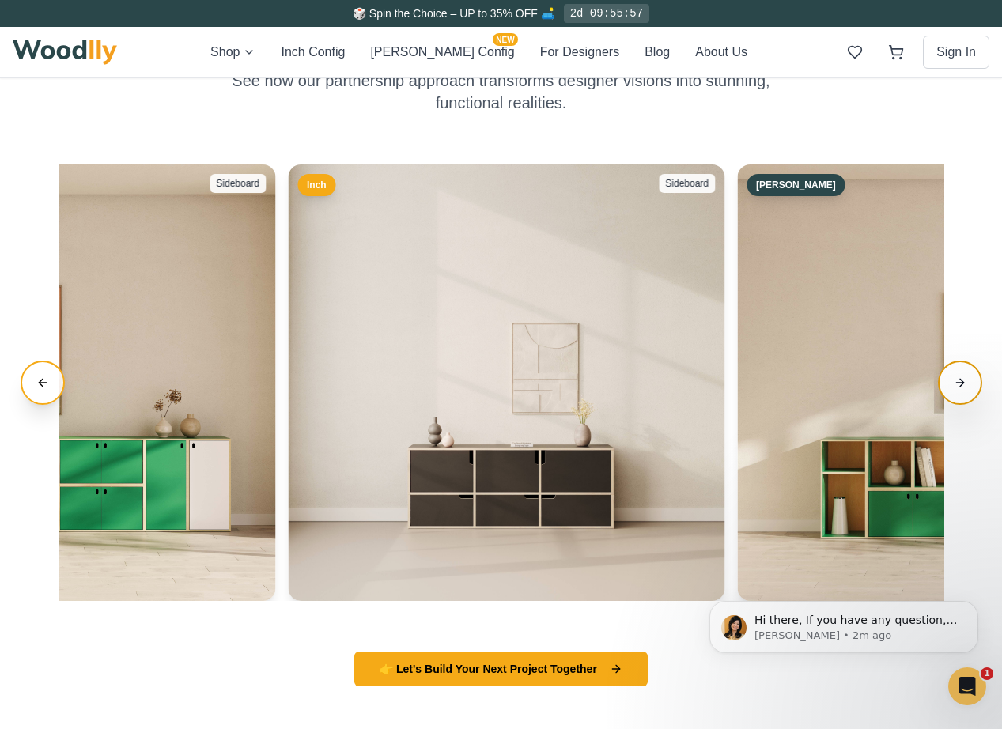
click at [962, 391] on button "Next slide" at bounding box center [960, 382] width 44 height 44
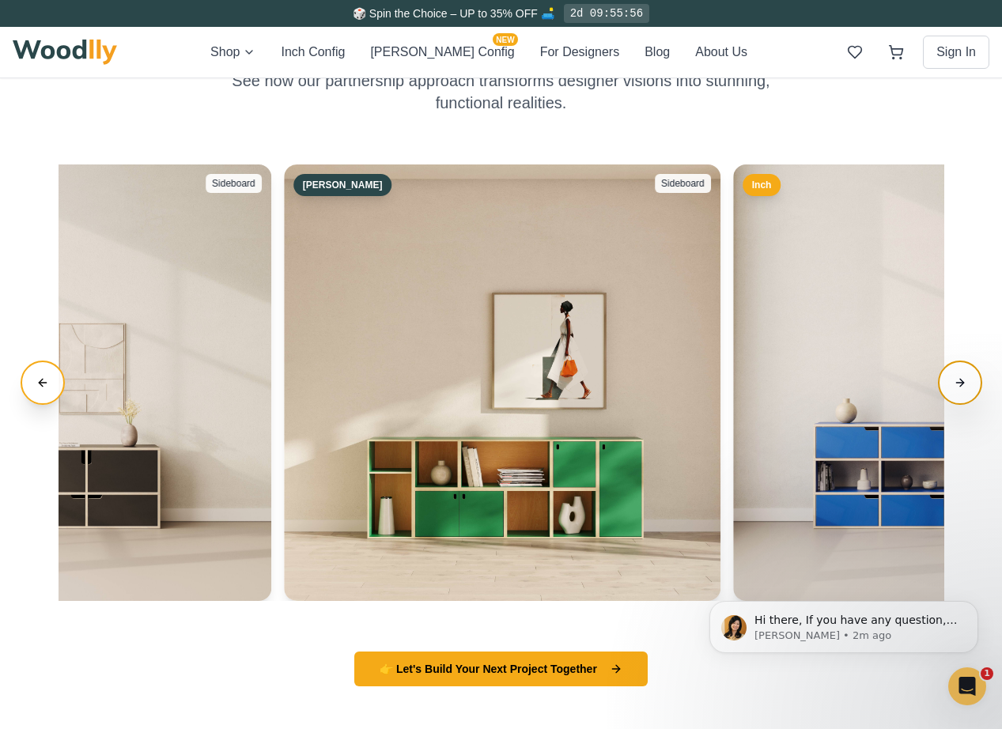
click at [963, 391] on button "Next slide" at bounding box center [960, 382] width 44 height 44
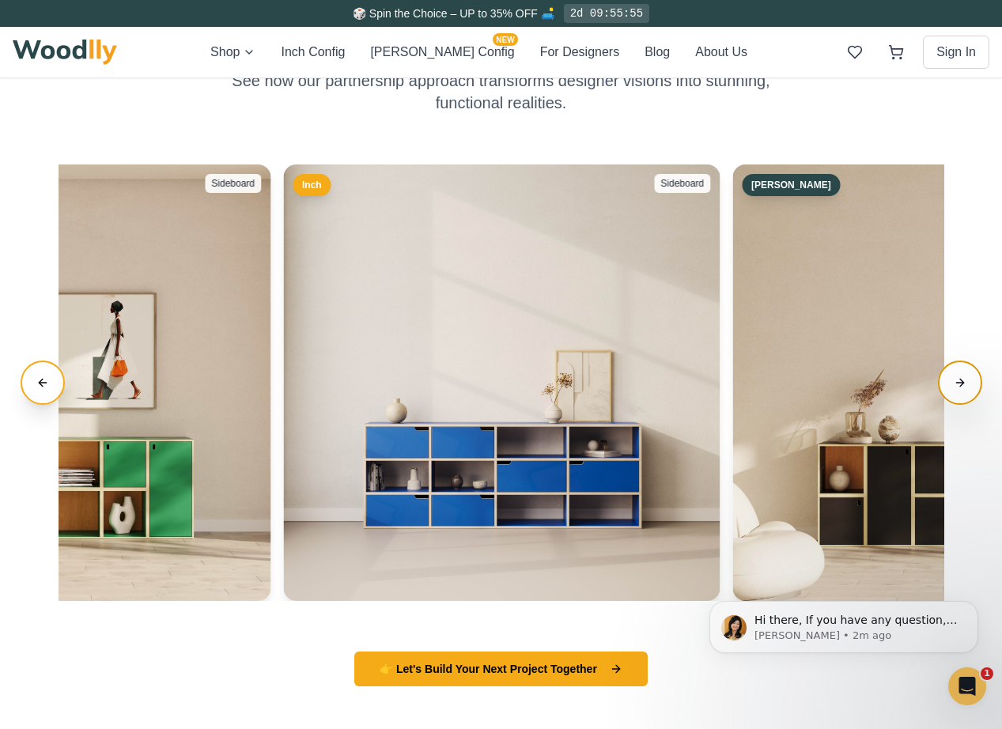
click at [963, 391] on button "Next slide" at bounding box center [960, 382] width 44 height 44
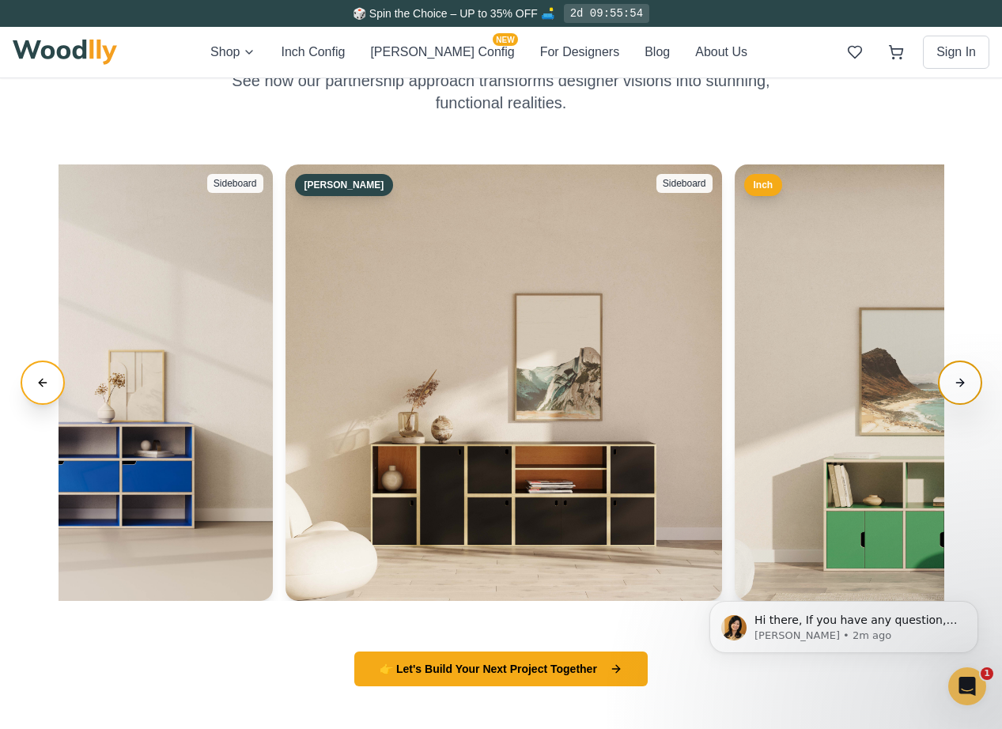
click at [963, 391] on button "Next slide" at bounding box center [960, 382] width 44 height 44
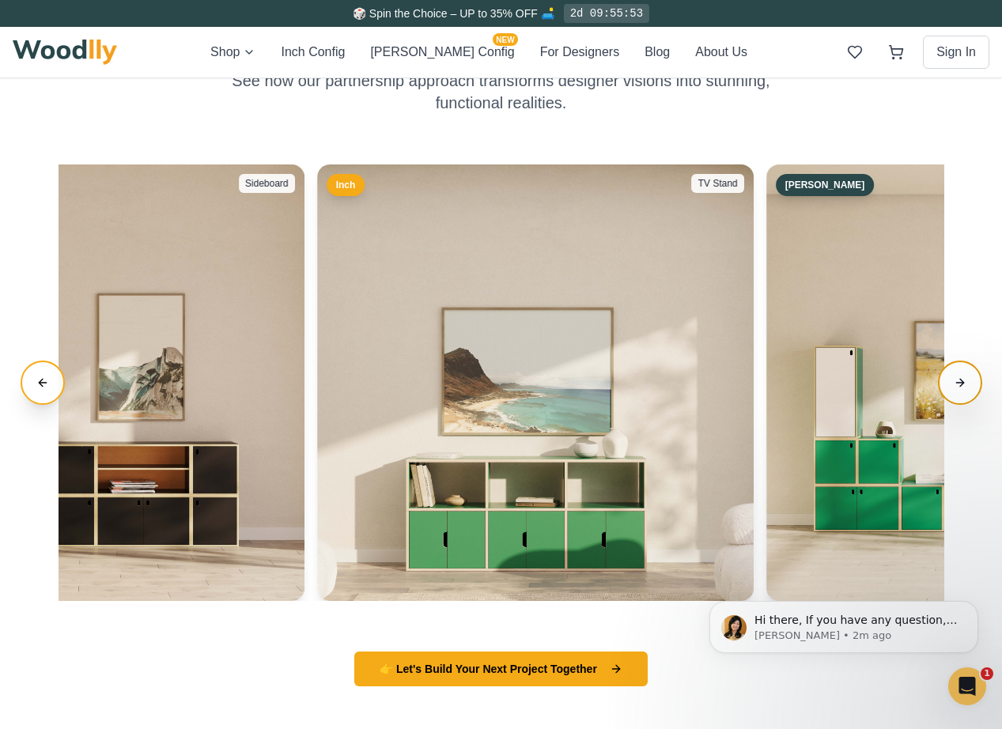
click at [963, 391] on button "Next slide" at bounding box center [960, 382] width 44 height 44
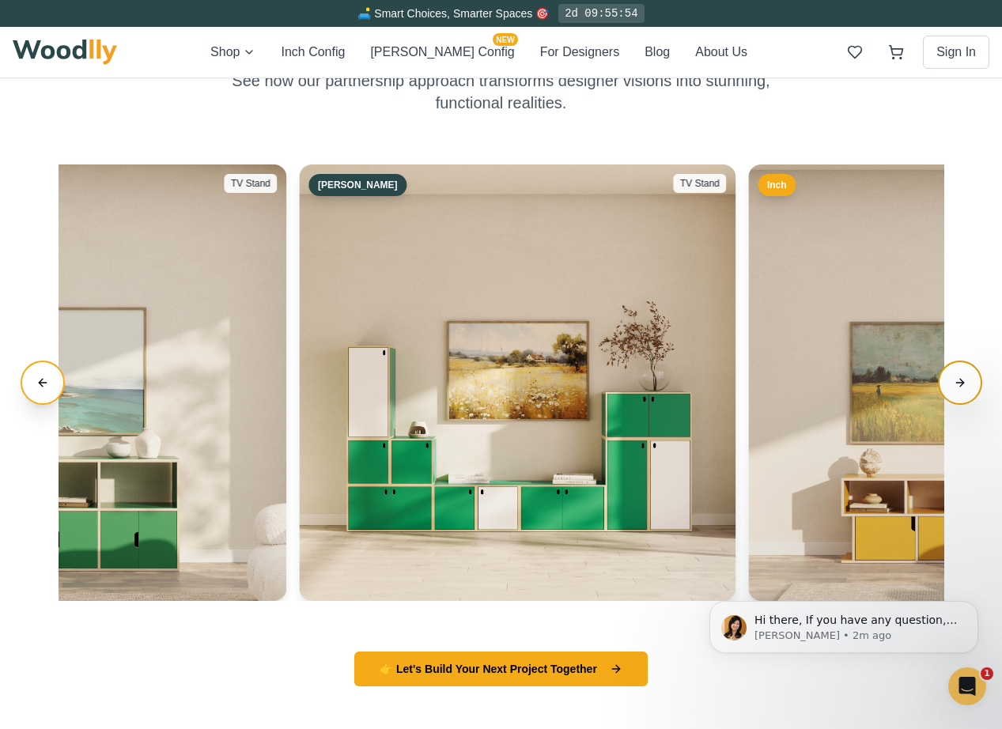
click at [963, 391] on button "Next slide" at bounding box center [960, 382] width 44 height 44
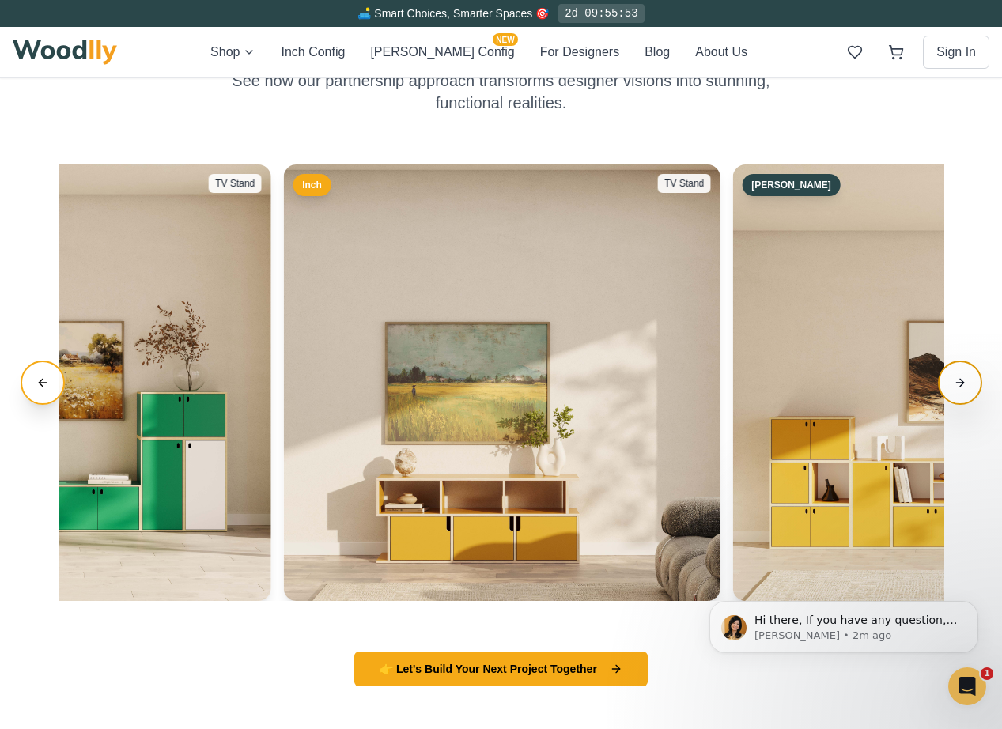
scroll to position [2682, 0]
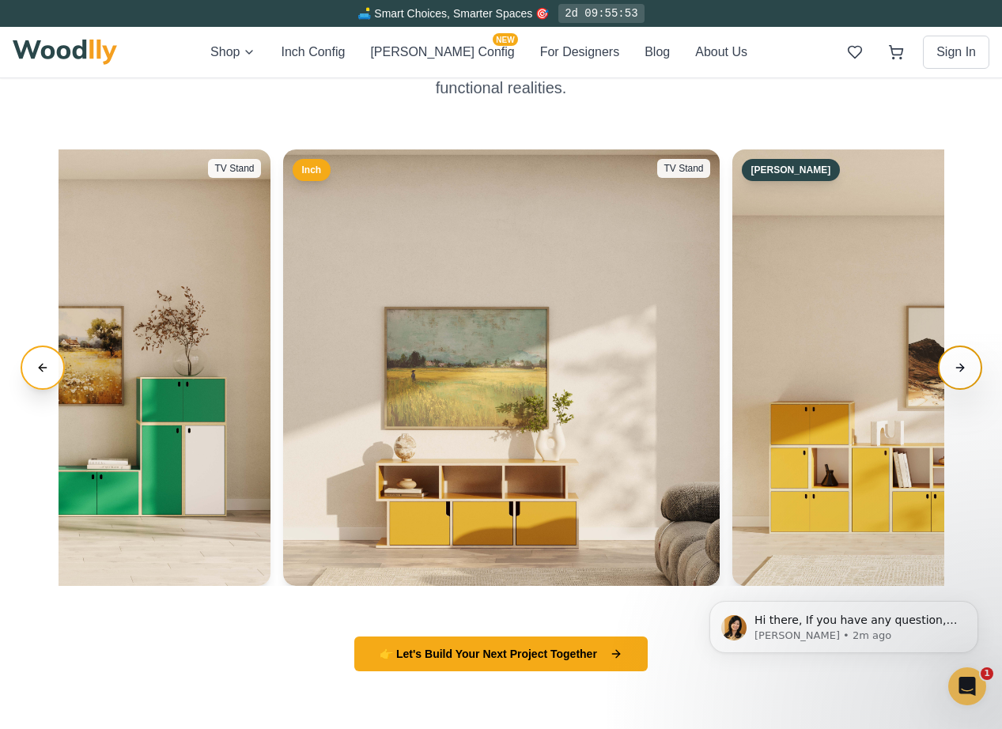
click at [959, 368] on button "Next slide" at bounding box center [960, 367] width 44 height 44
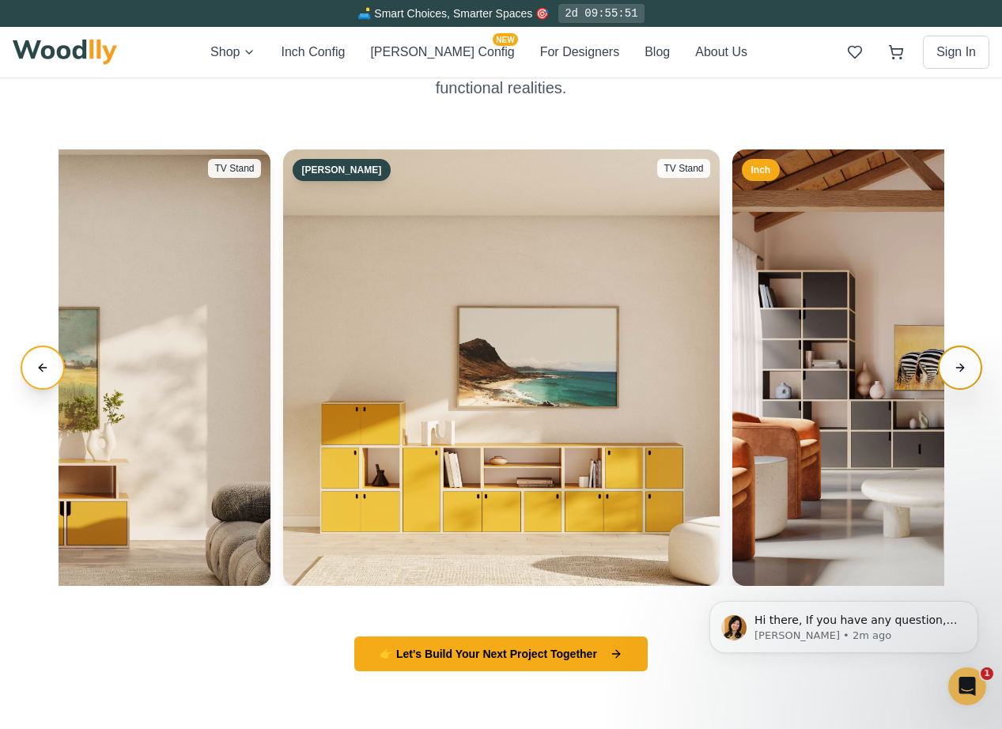
click at [959, 368] on button "Next slide" at bounding box center [960, 367] width 44 height 44
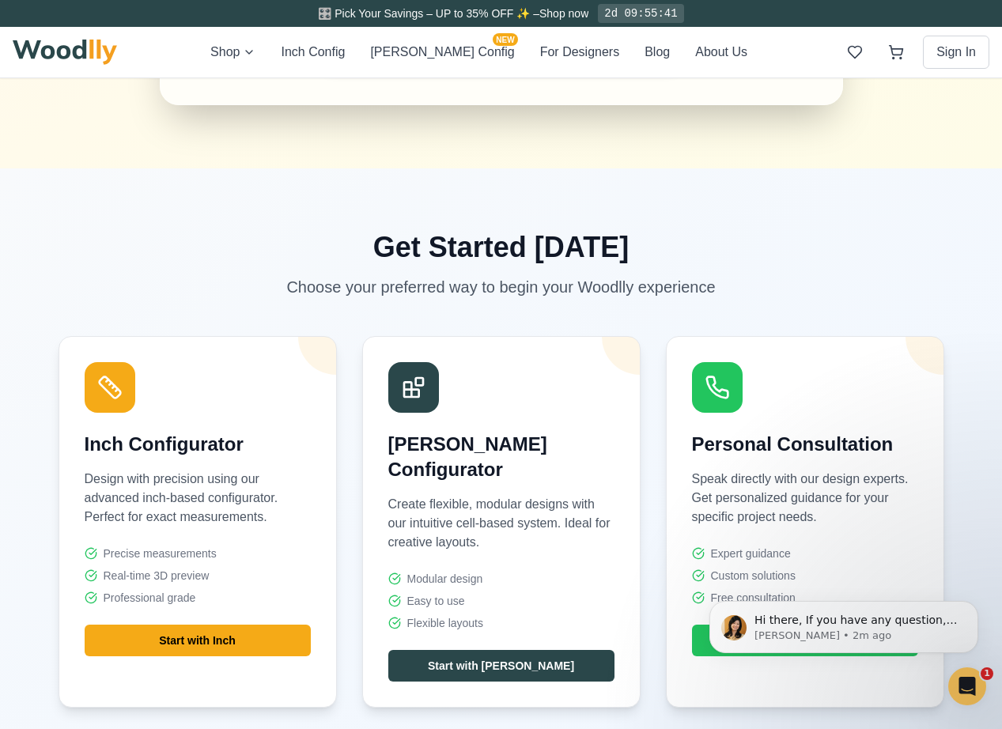
scroll to position [6105, 0]
